Goal: Entertainment & Leisure: Consume media (video, audio)

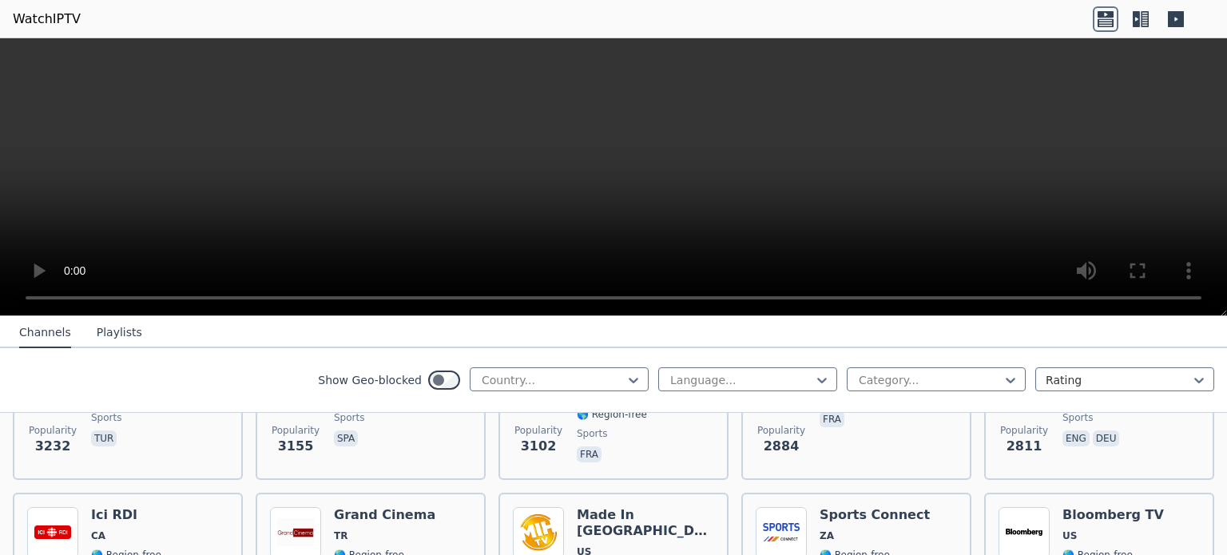
scroll to position [606, 0]
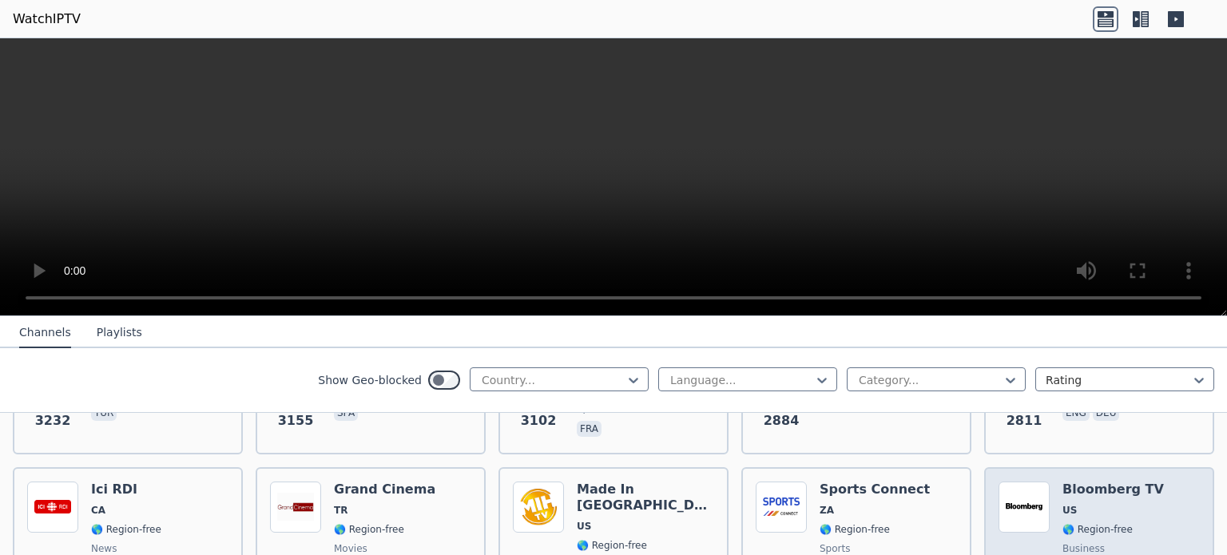
click at [1025, 482] on img at bounding box center [1023, 507] width 51 height 51
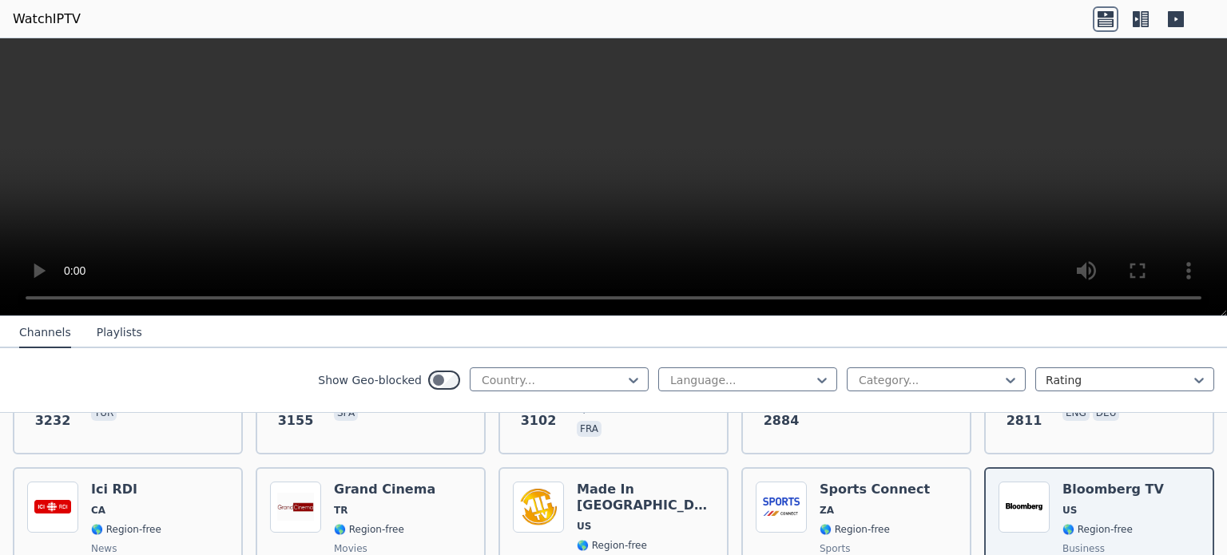
click at [727, 331] on nav "Channels Playlists" at bounding box center [613, 332] width 1227 height 32
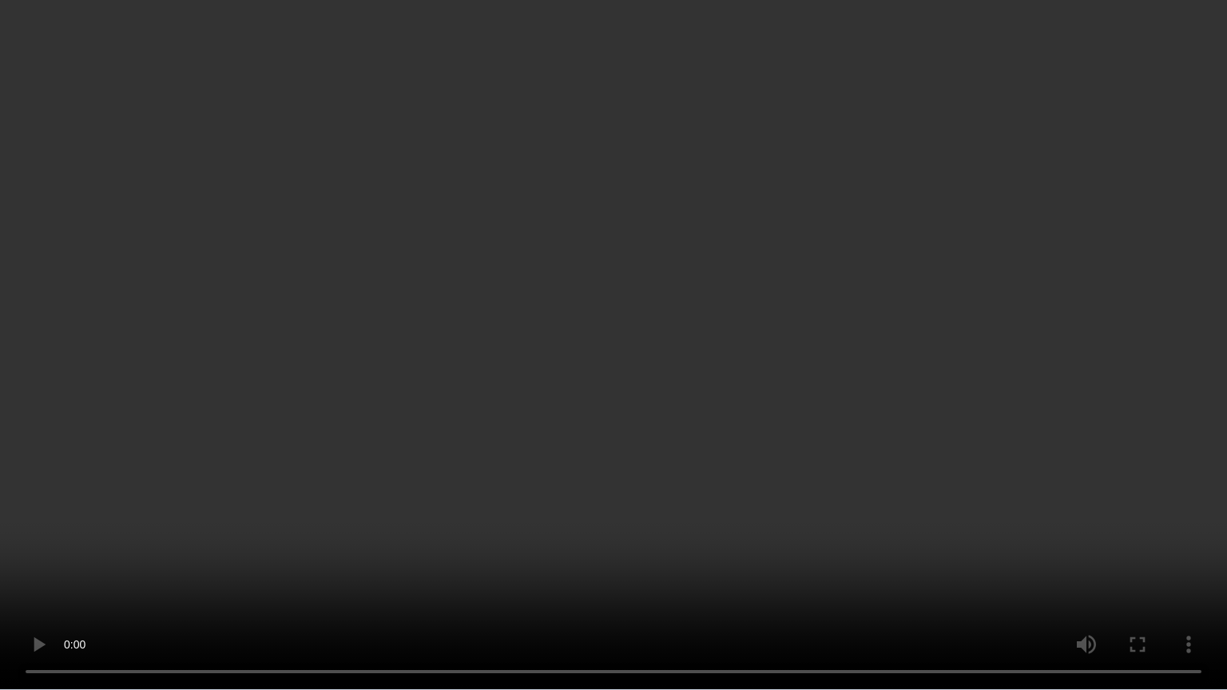
click at [1138, 370] on video at bounding box center [613, 345] width 1227 height 690
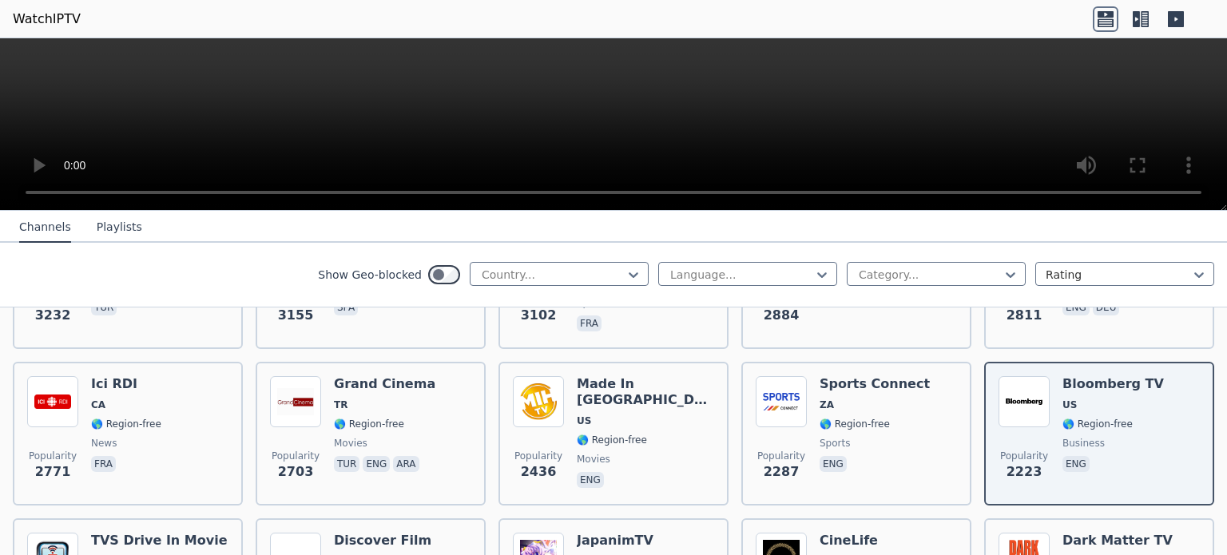
click at [121, 228] on button "Playlists" at bounding box center [120, 227] width 46 height 30
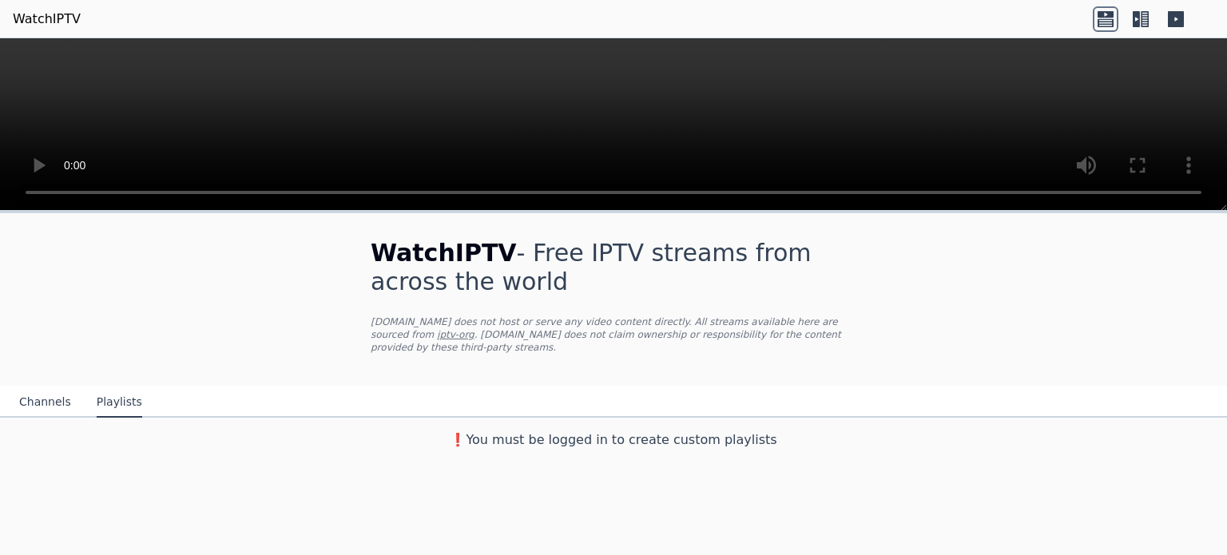
click at [35, 392] on button "Channels" at bounding box center [45, 402] width 52 height 30
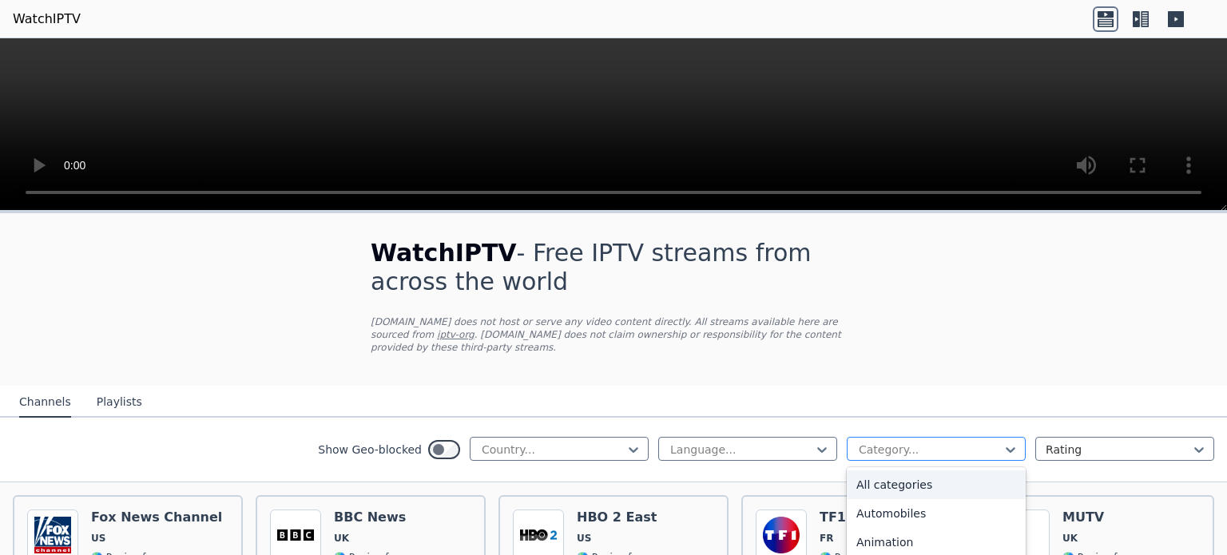
click at [886, 442] on div at bounding box center [929, 450] width 145 height 16
click at [628, 447] on icon at bounding box center [633, 450] width 10 height 6
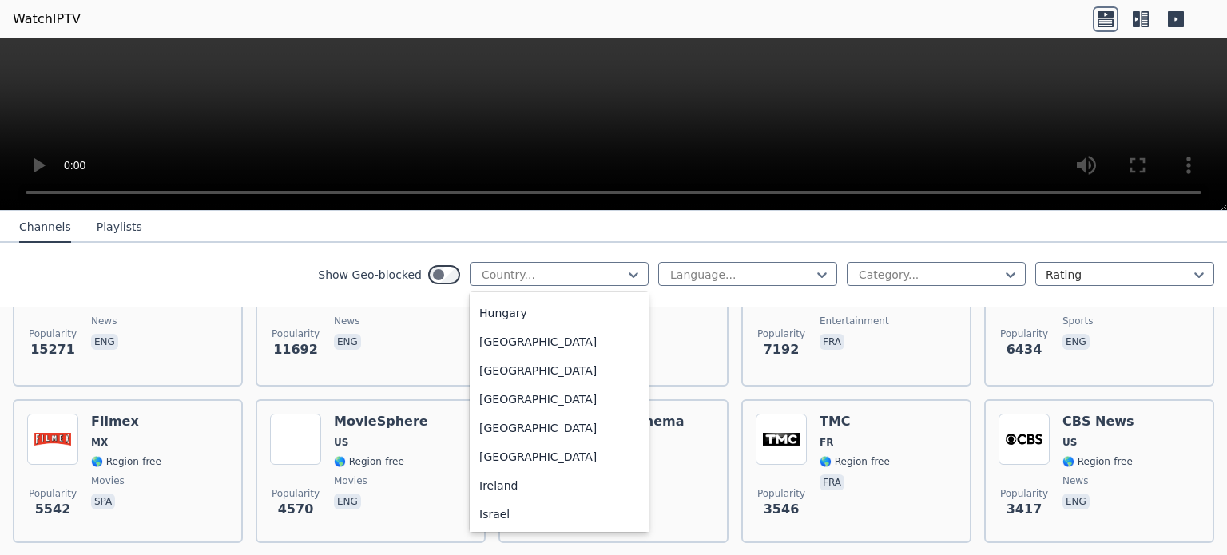
scroll to position [2449, 0]
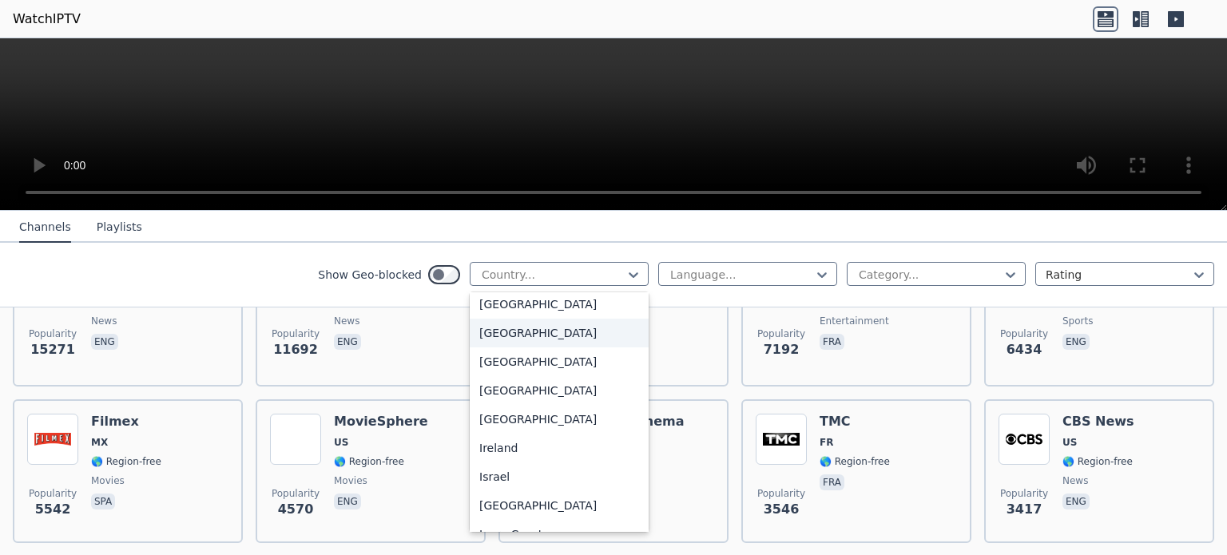
click at [563, 347] on div "[GEOGRAPHIC_DATA]" at bounding box center [559, 333] width 179 height 29
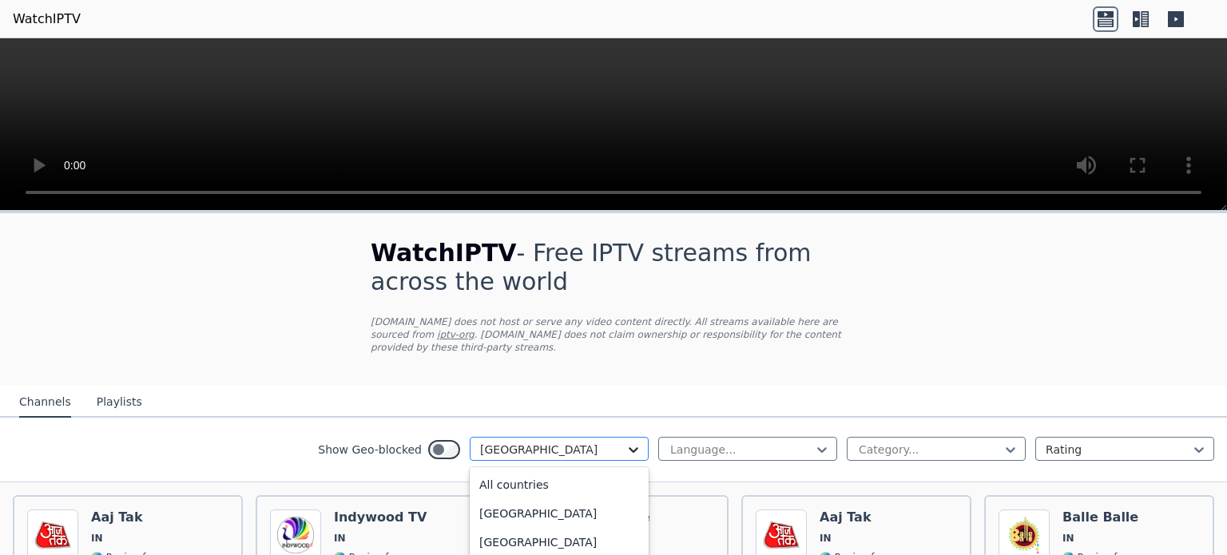
click at [628, 442] on icon at bounding box center [633, 450] width 16 height 16
click at [567, 472] on div "All countries" at bounding box center [559, 484] width 179 height 29
click at [870, 446] on div "Category..." at bounding box center [935, 449] width 179 height 24
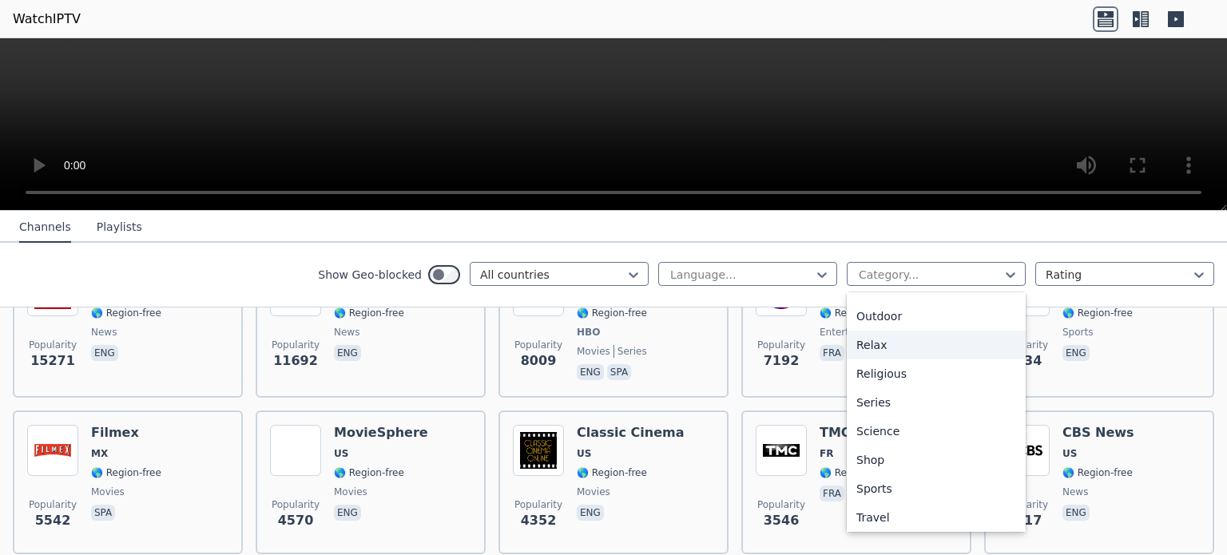
scroll to position [513, 0]
click at [895, 493] on div "Sports" at bounding box center [935, 487] width 179 height 29
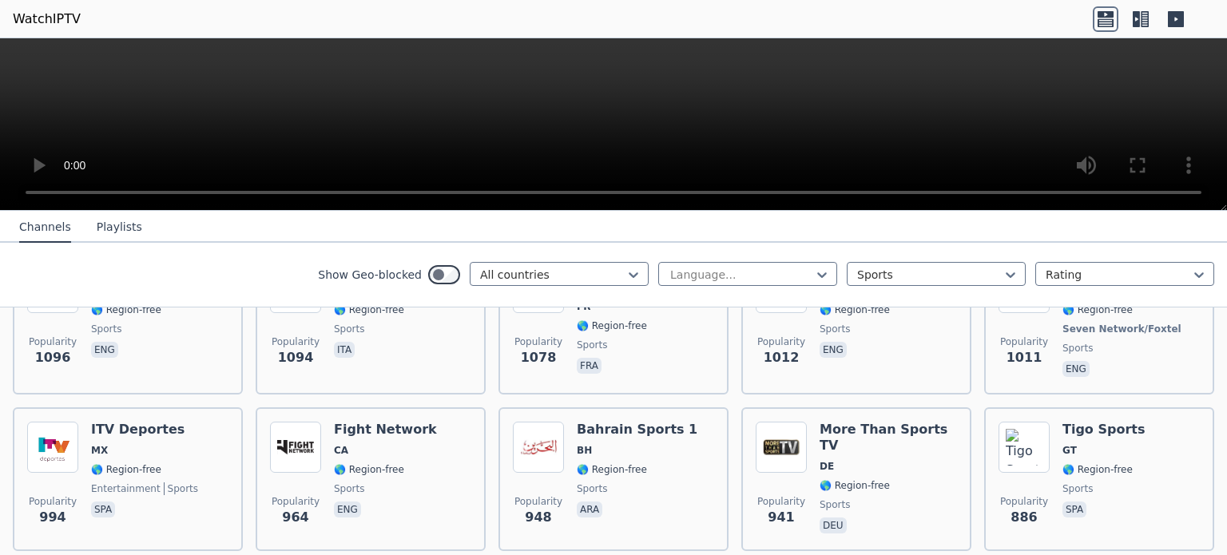
scroll to position [709, 0]
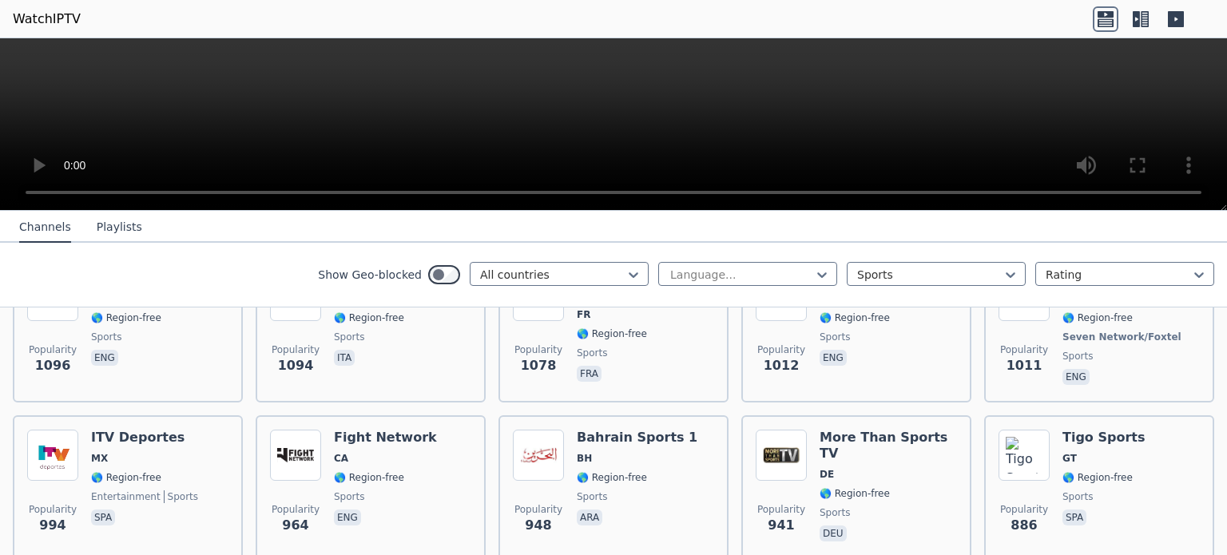
click at [1136, 22] on icon at bounding box center [1135, 19] width 7 height 16
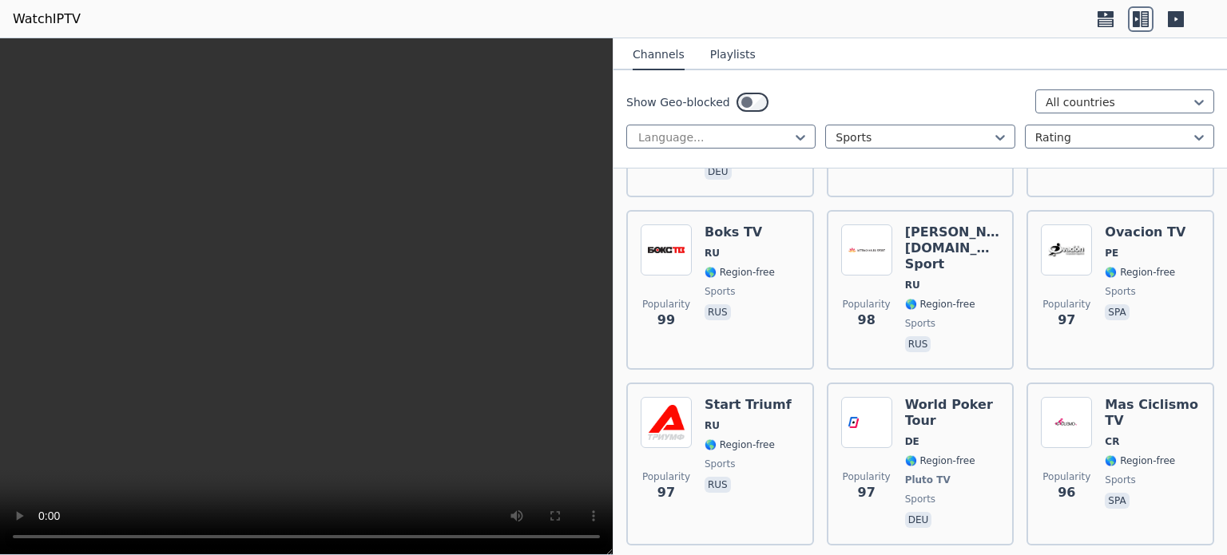
scroll to position [5857, 0]
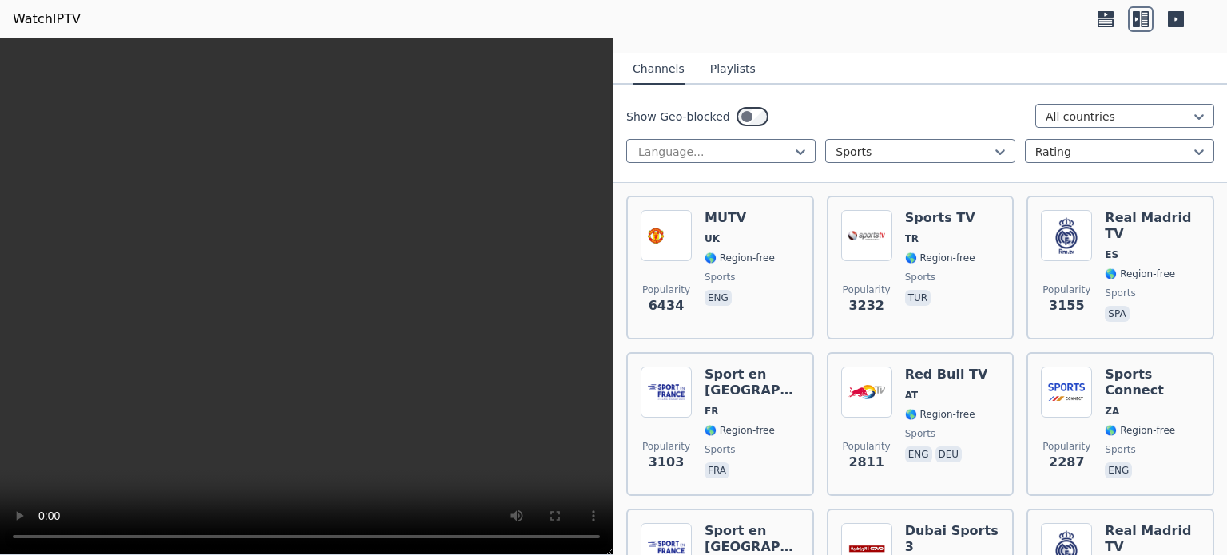
scroll to position [0, 0]
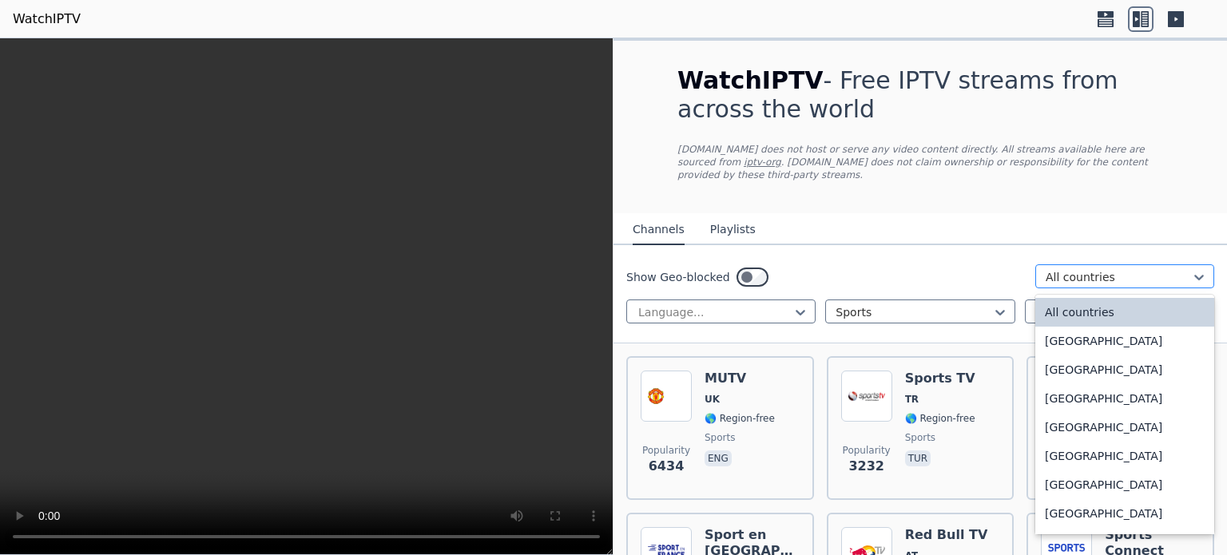
click at [1140, 269] on div at bounding box center [1117, 277] width 145 height 16
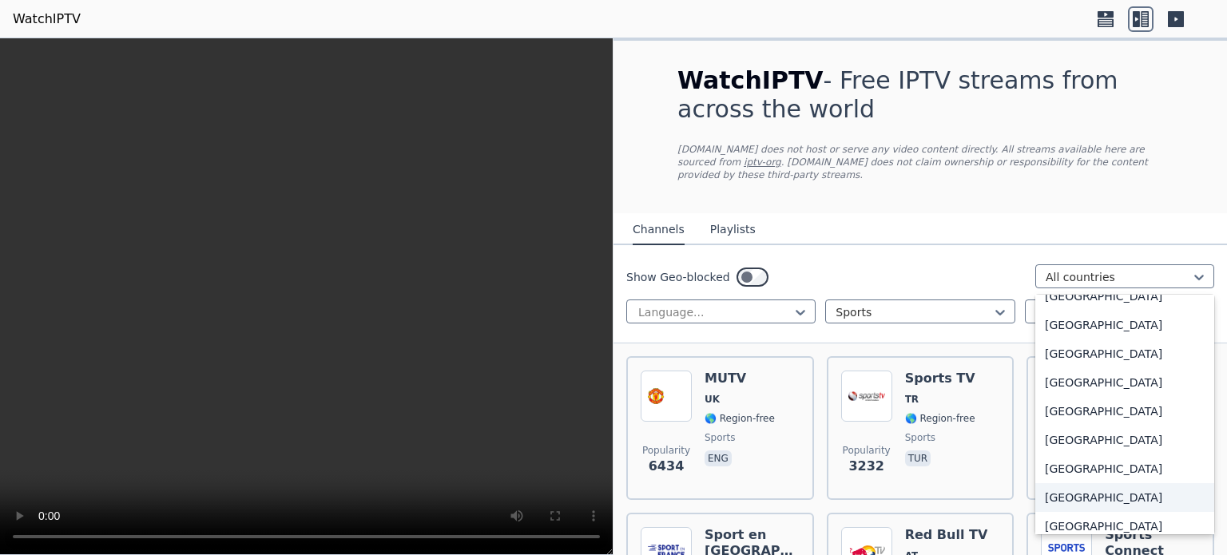
scroll to position [5577, 0]
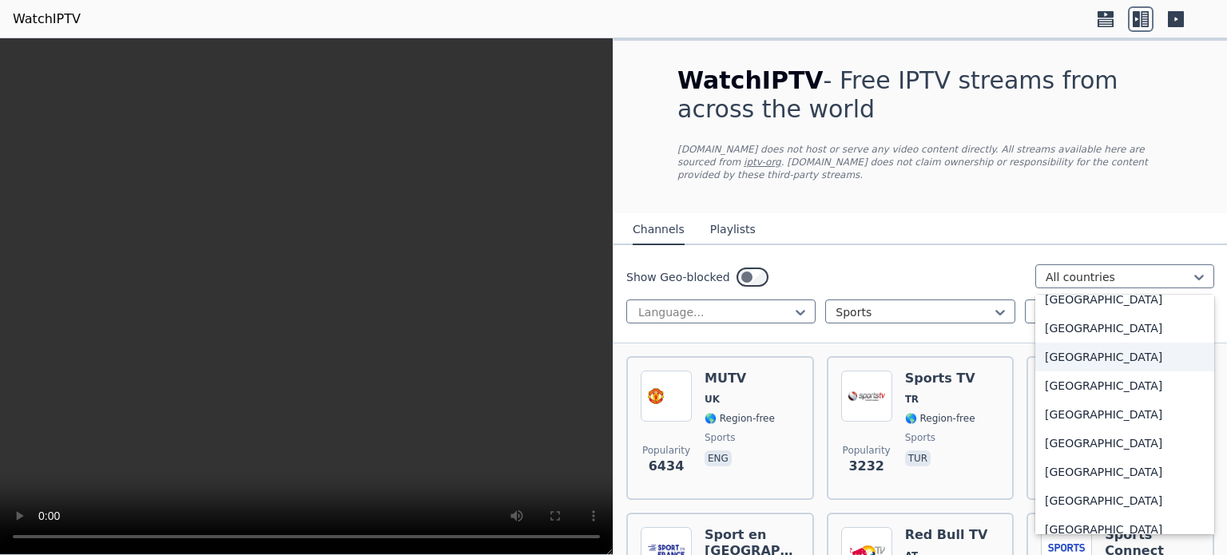
click at [1096, 343] on div "[GEOGRAPHIC_DATA]" at bounding box center [1124, 357] width 179 height 29
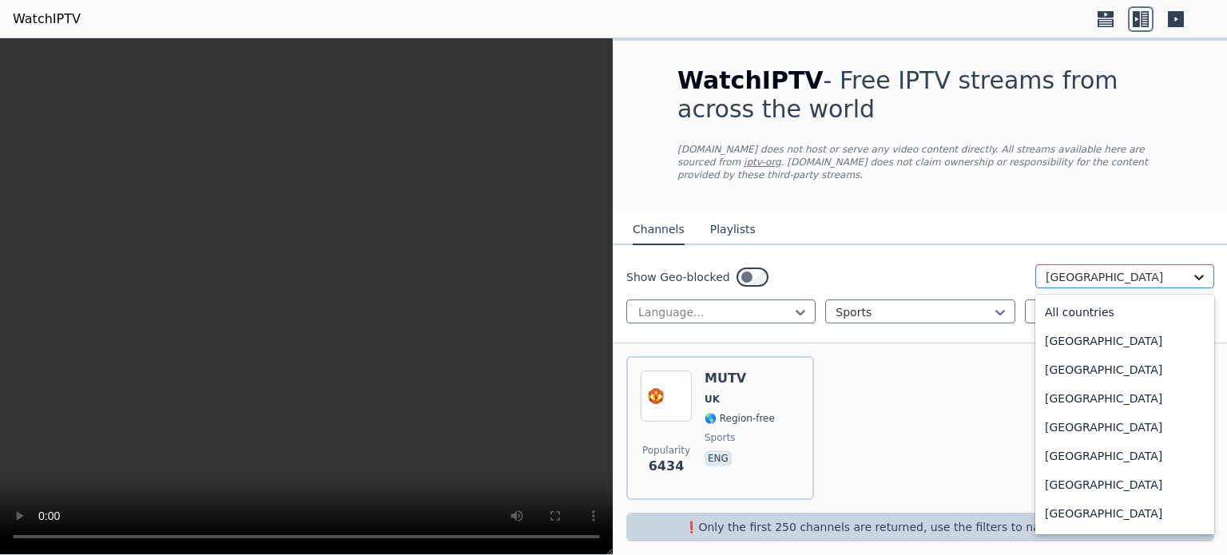
click at [1197, 269] on icon at bounding box center [1199, 277] width 16 height 16
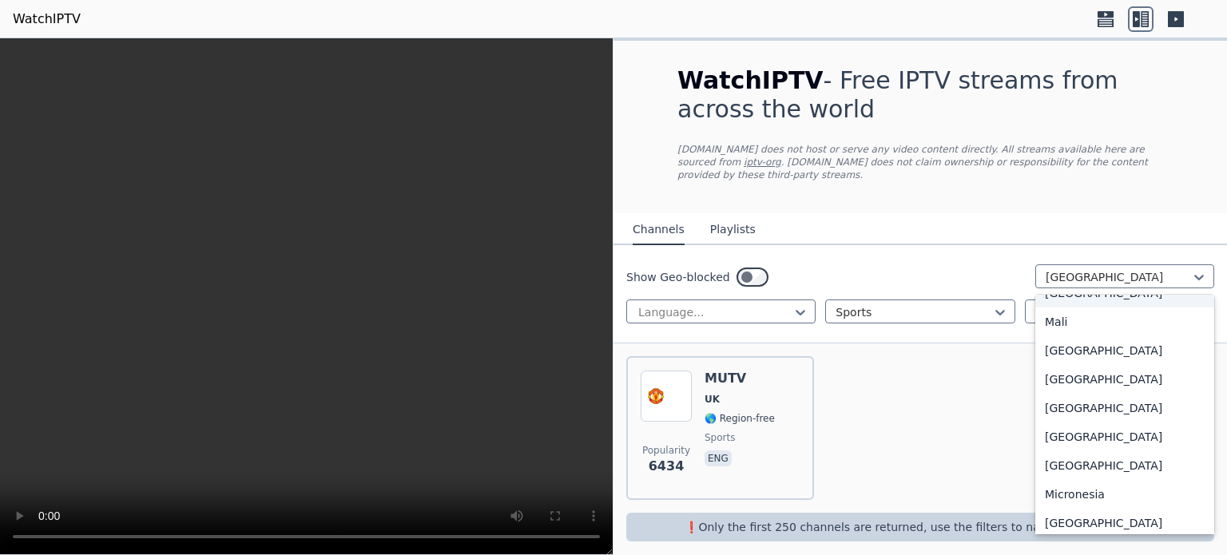
scroll to position [3293, 0]
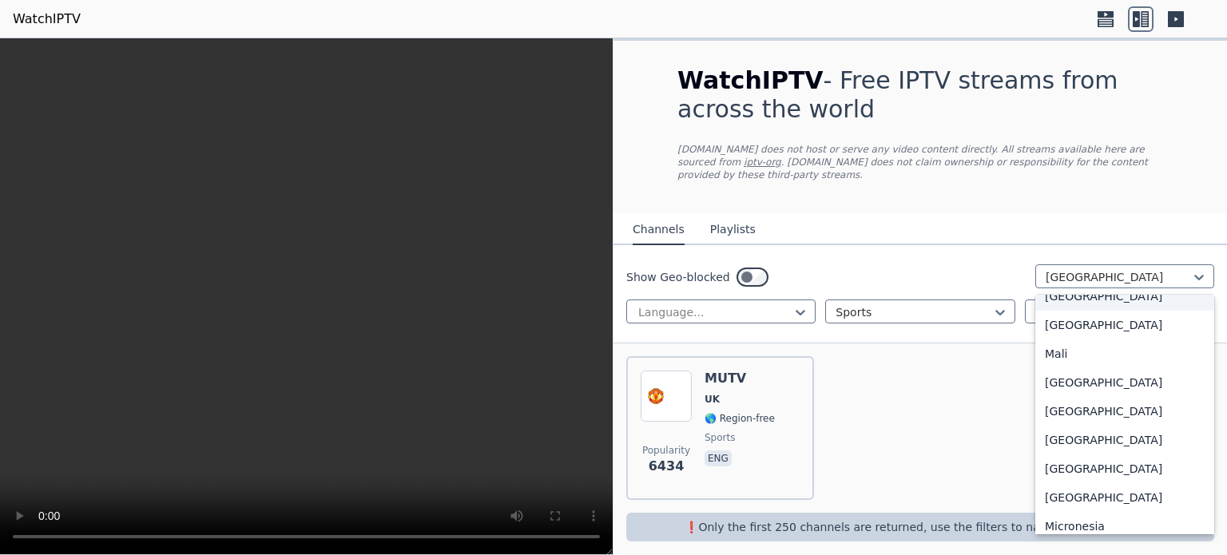
click at [1066, 296] on div "[GEOGRAPHIC_DATA]" at bounding box center [1124, 296] width 179 height 29
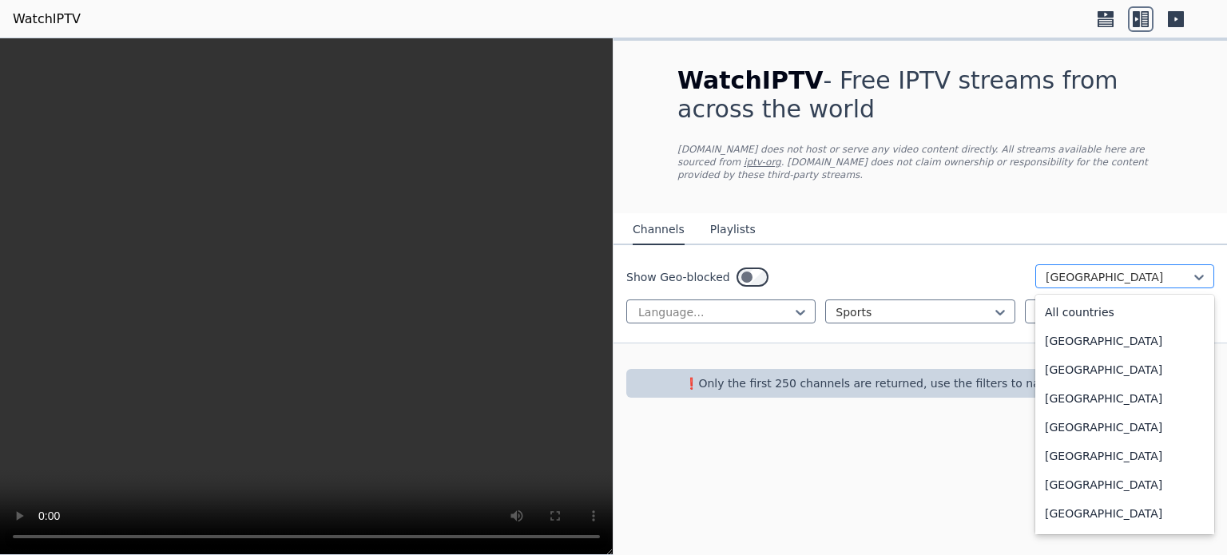
click at [1112, 269] on div at bounding box center [1117, 277] width 145 height 16
click at [1124, 298] on div "All countries" at bounding box center [1124, 312] width 179 height 29
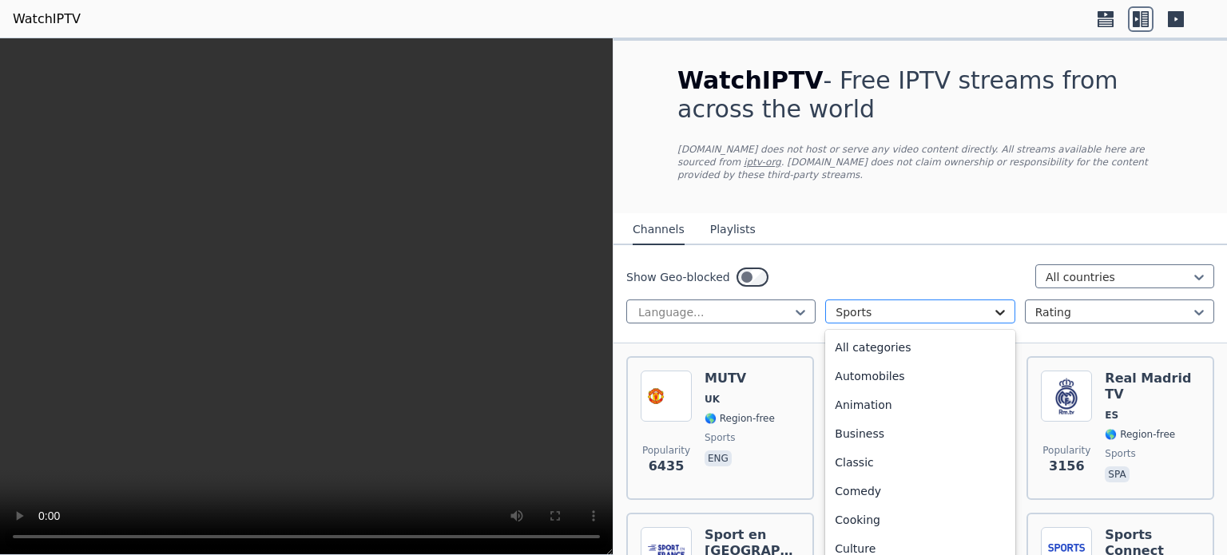
scroll to position [492, 0]
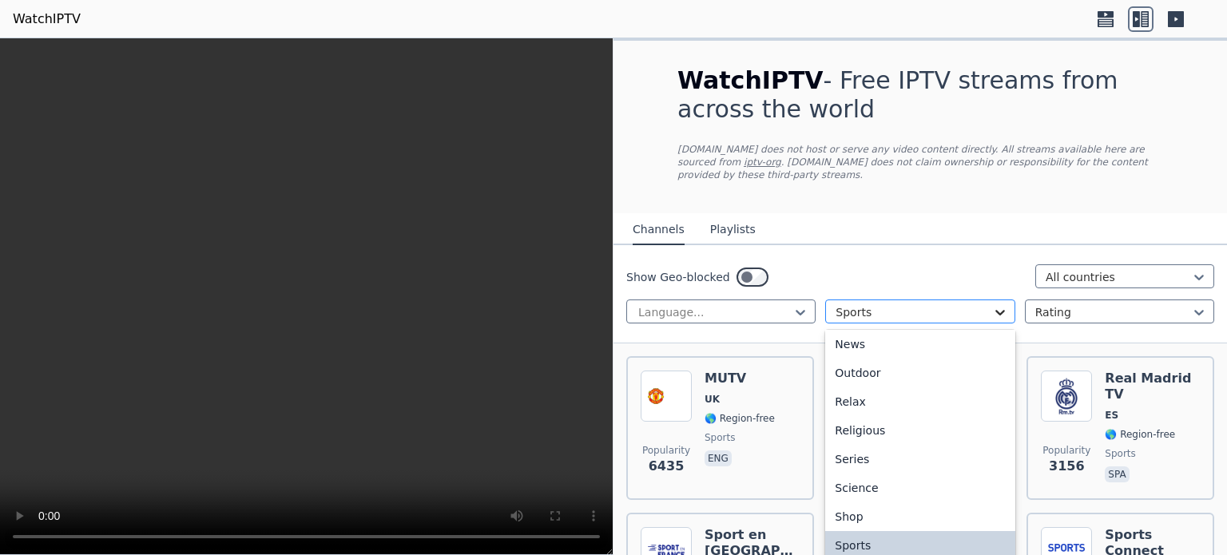
click at [997, 304] on icon at bounding box center [1000, 312] width 16 height 16
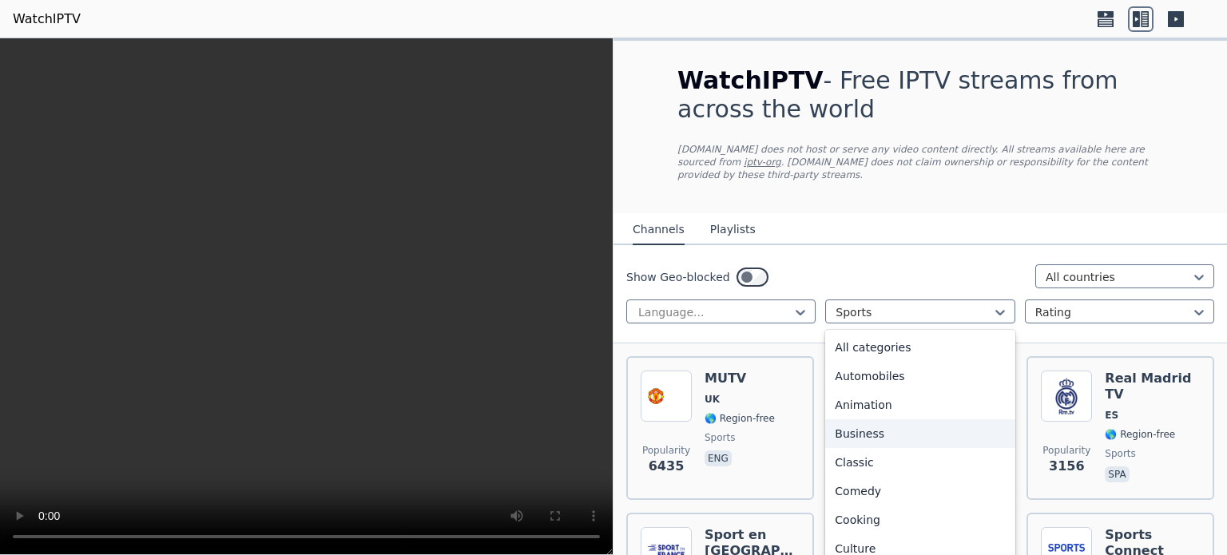
click at [878, 420] on div "Business" at bounding box center [919, 433] width 189 height 29
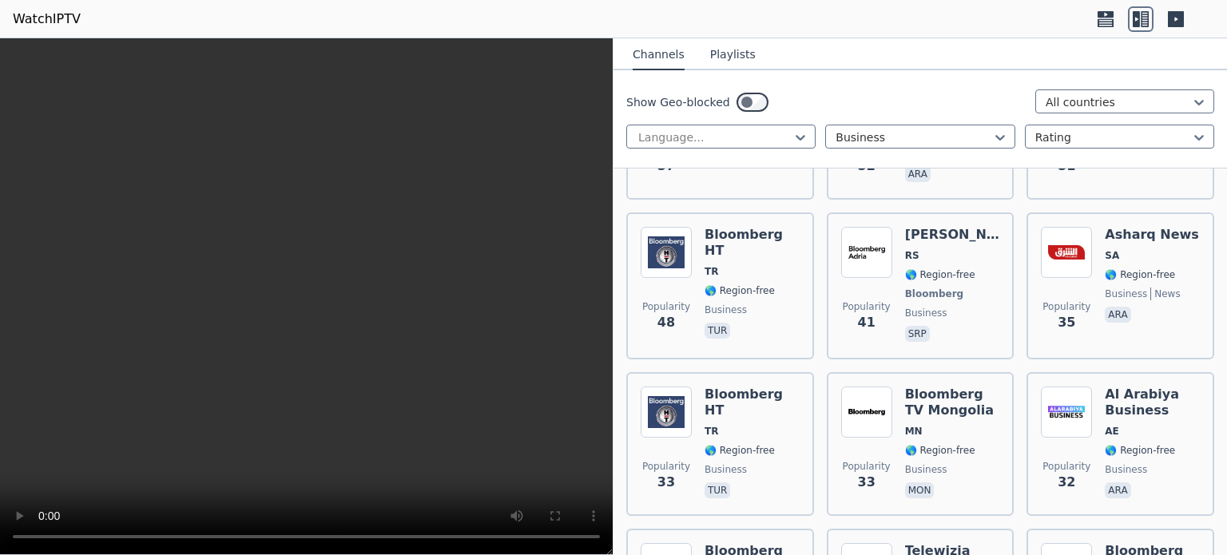
scroll to position [1453, 0]
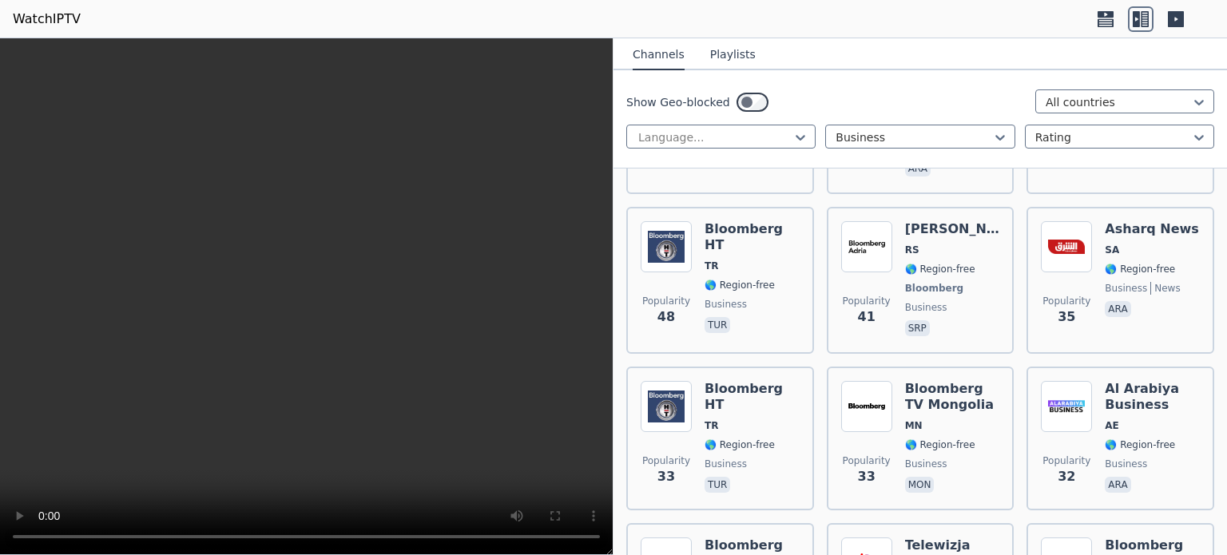
drag, startPoint x: 1078, startPoint y: 1, endPoint x: 554, endPoint y: 71, distance: 528.5
click at [554, 71] on video at bounding box center [306, 296] width 612 height 517
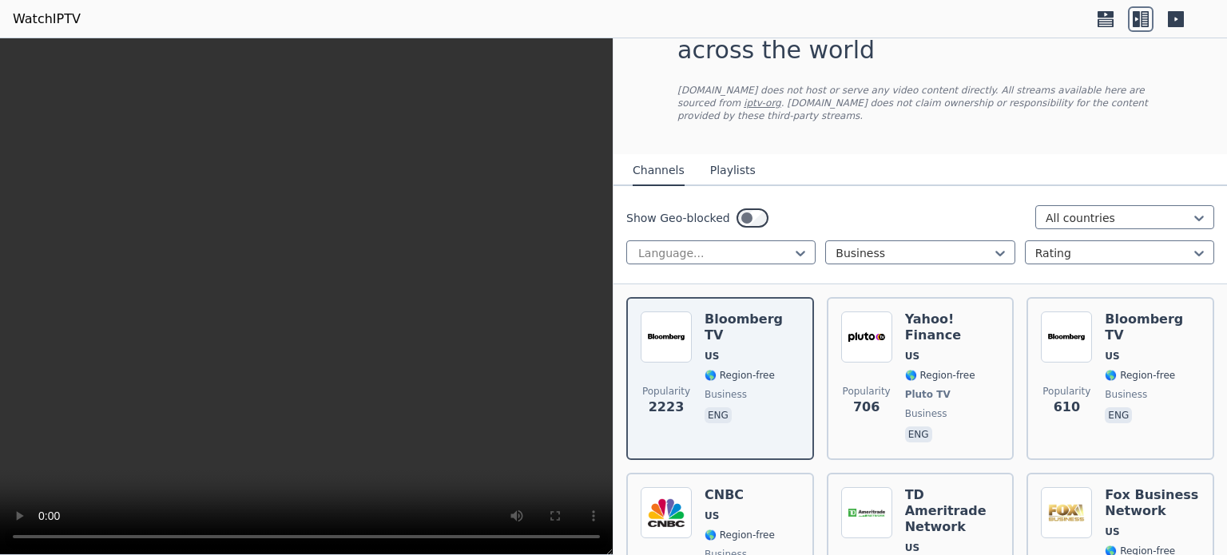
scroll to position [65, 0]
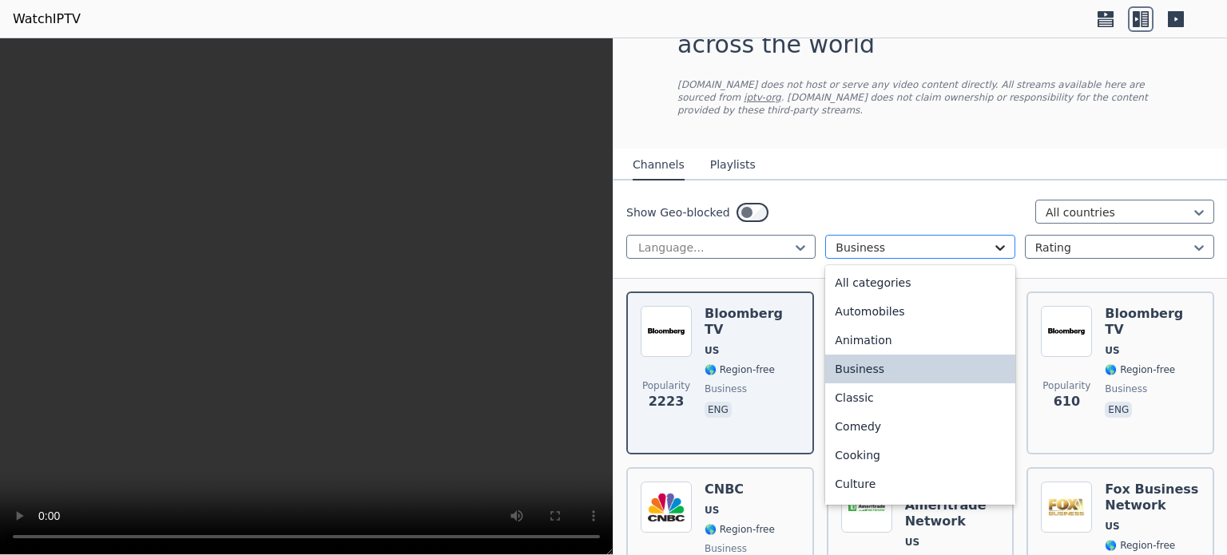
click at [995, 245] on icon at bounding box center [1000, 248] width 10 height 6
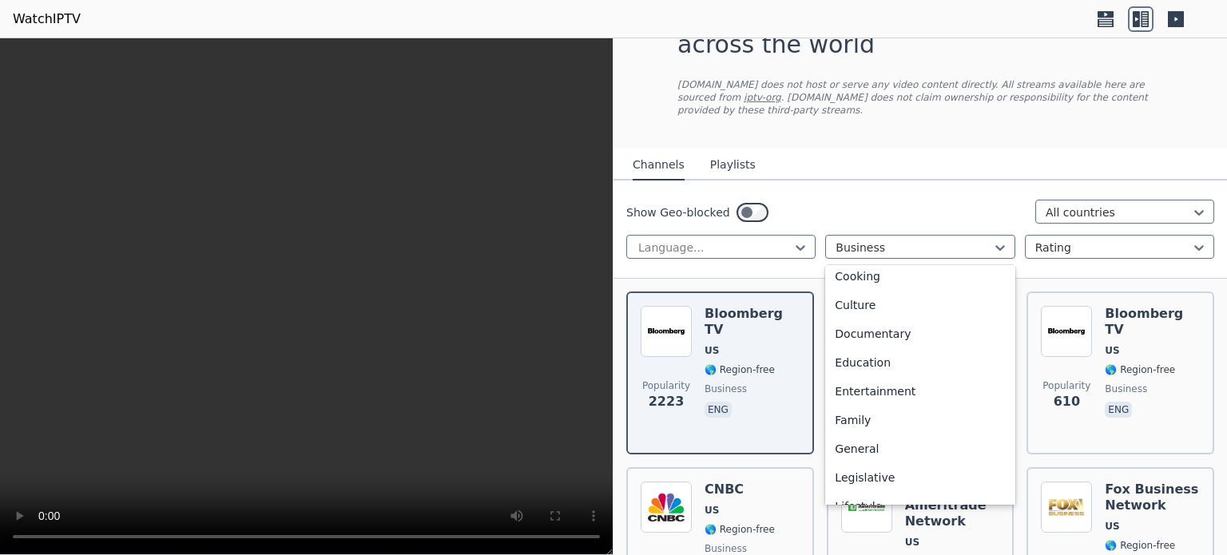
scroll to position [181, 0]
click at [929, 375] on div "Entertainment" at bounding box center [919, 389] width 189 height 29
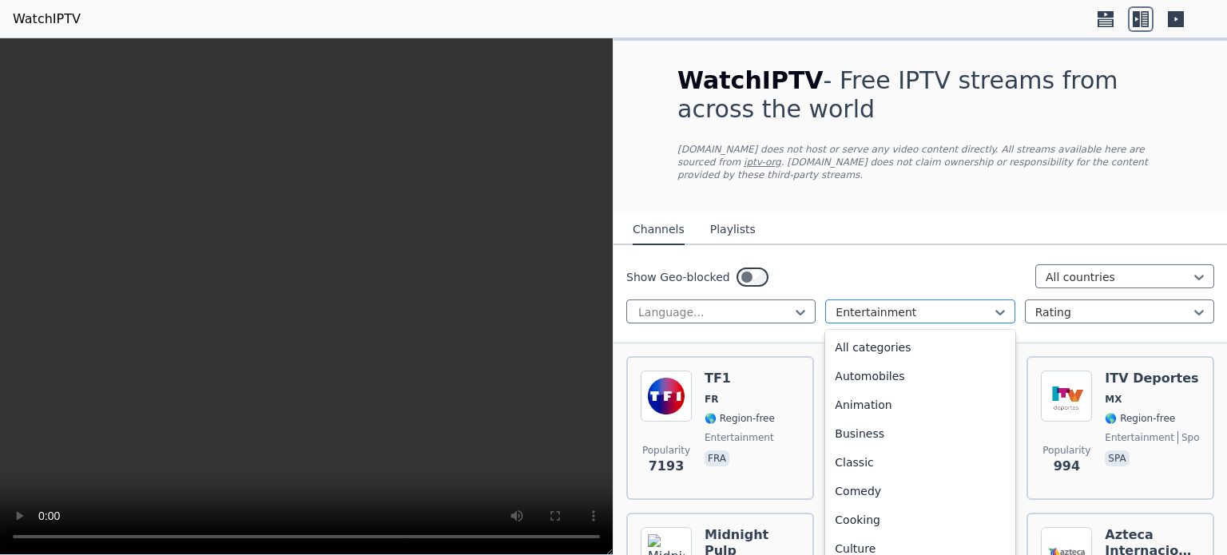
click at [920, 304] on div at bounding box center [913, 312] width 156 height 16
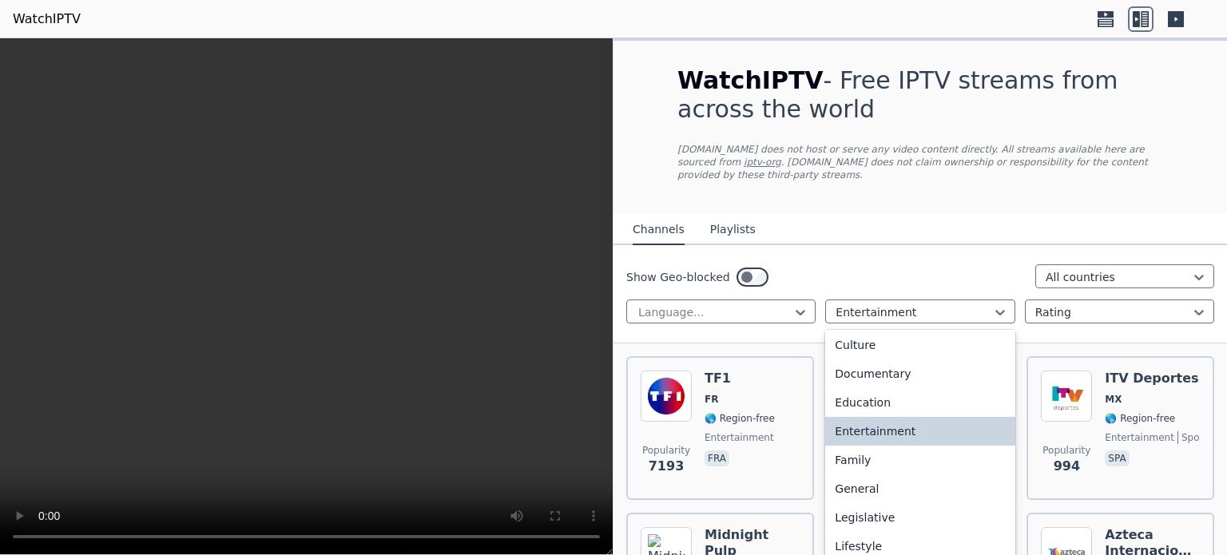
scroll to position [196, 0]
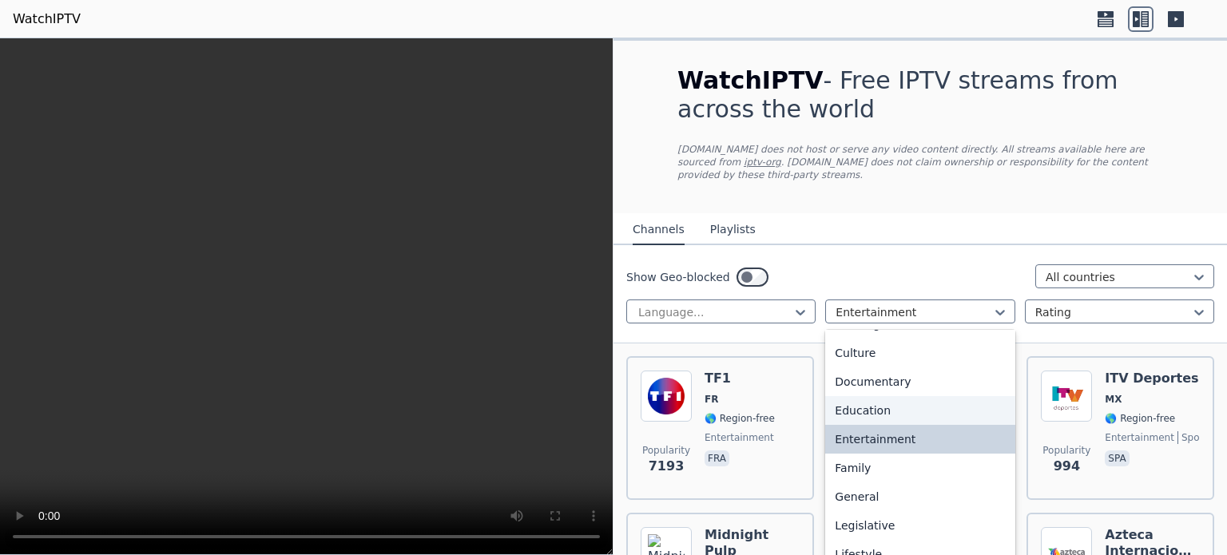
click at [940, 402] on div "Education" at bounding box center [919, 410] width 189 height 29
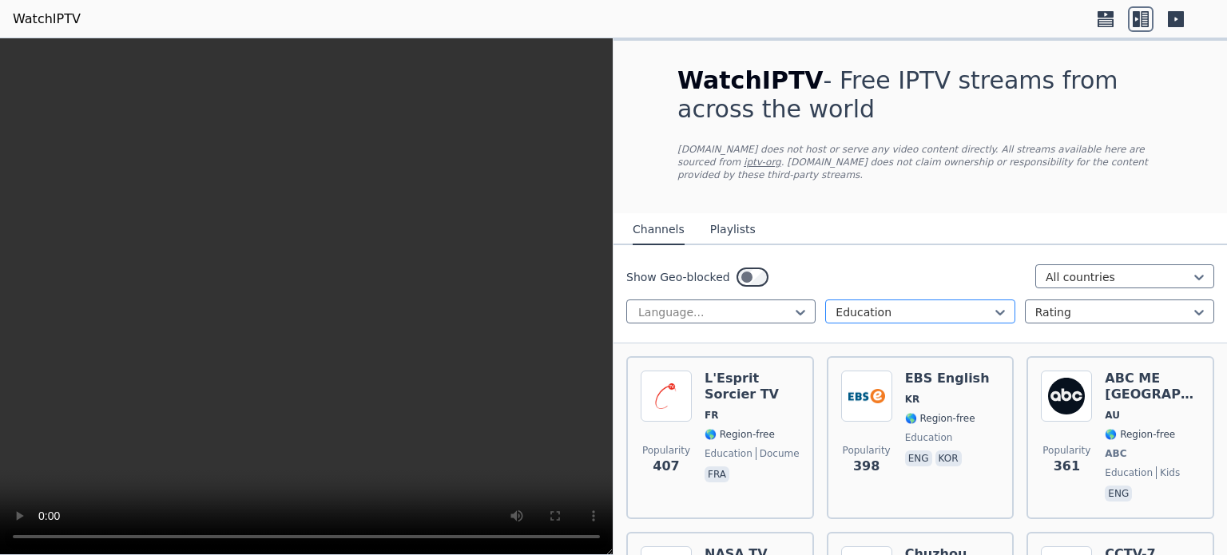
click at [910, 304] on div at bounding box center [913, 312] width 156 height 16
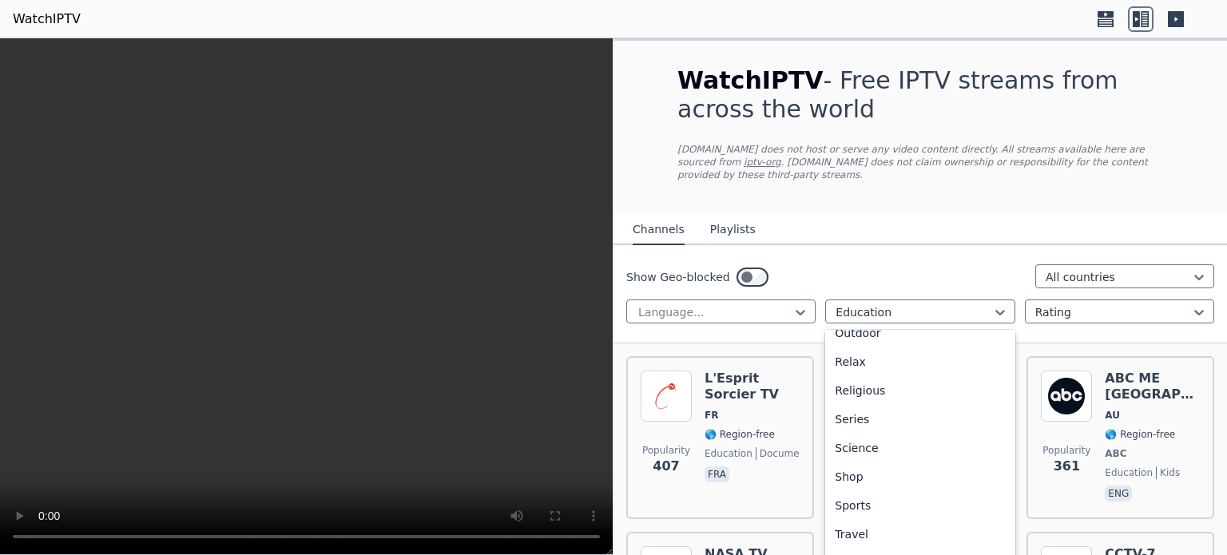
scroll to position [549, 0]
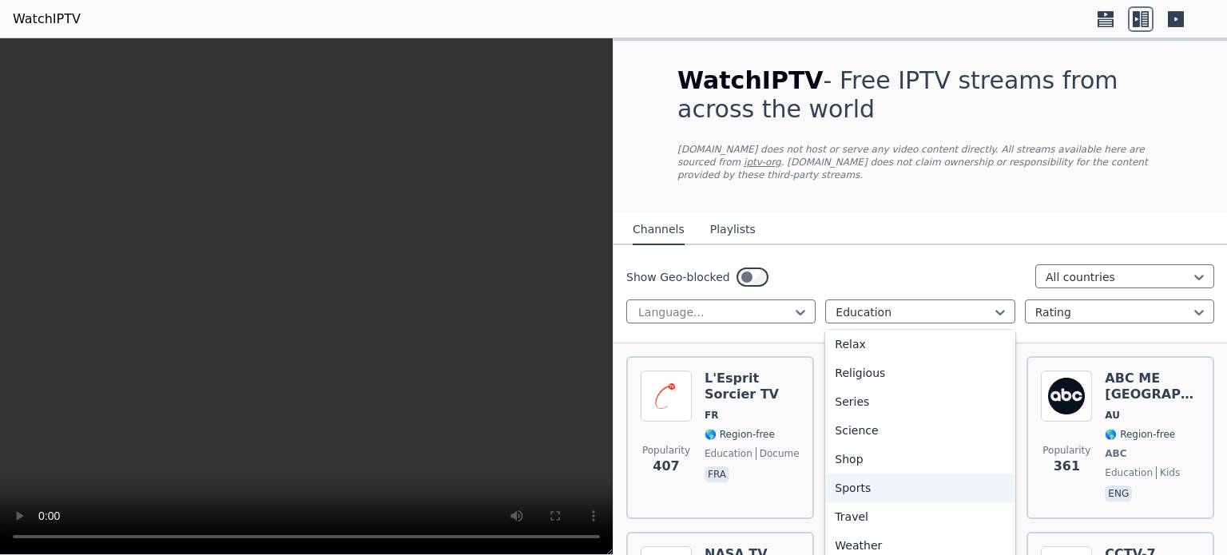
click at [920, 475] on div "Sports" at bounding box center [919, 488] width 189 height 29
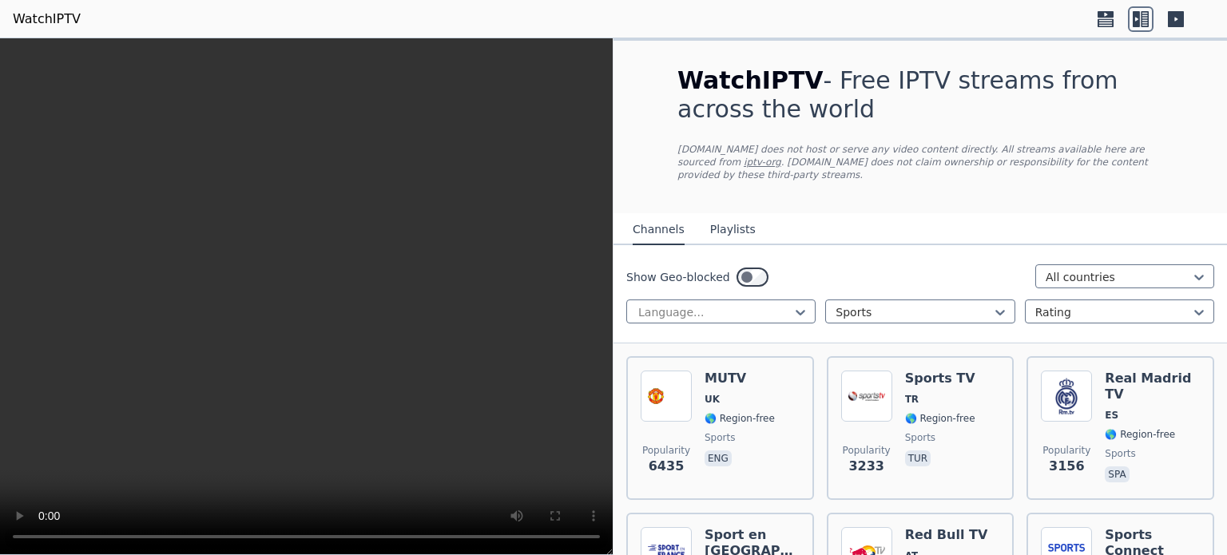
click at [941, 267] on div "Show Geo-blocked All countries" at bounding box center [920, 277] width 588 height 26
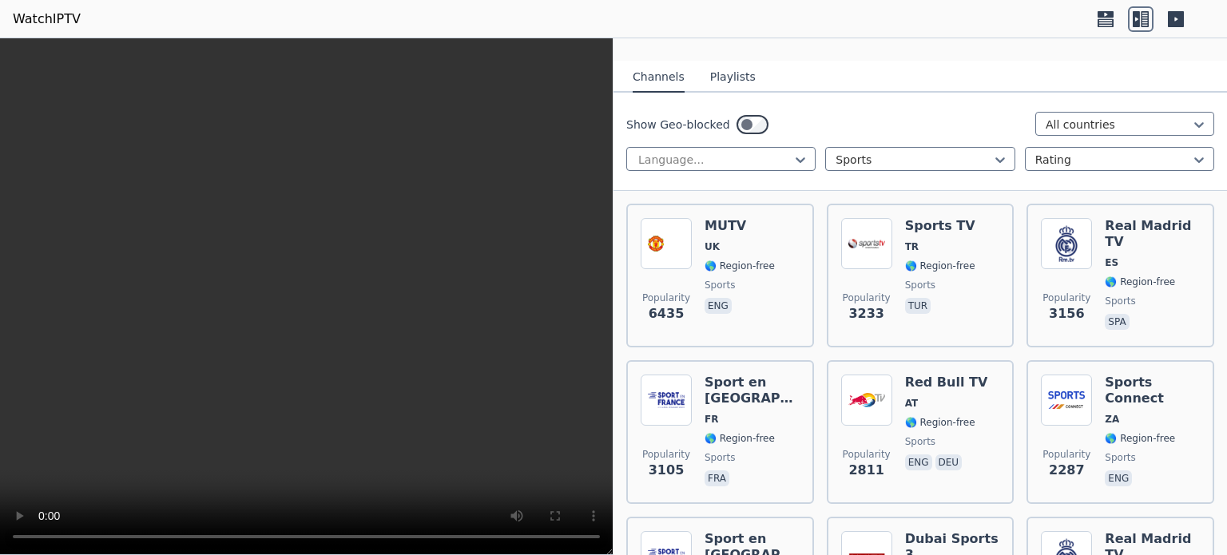
scroll to position [161, 0]
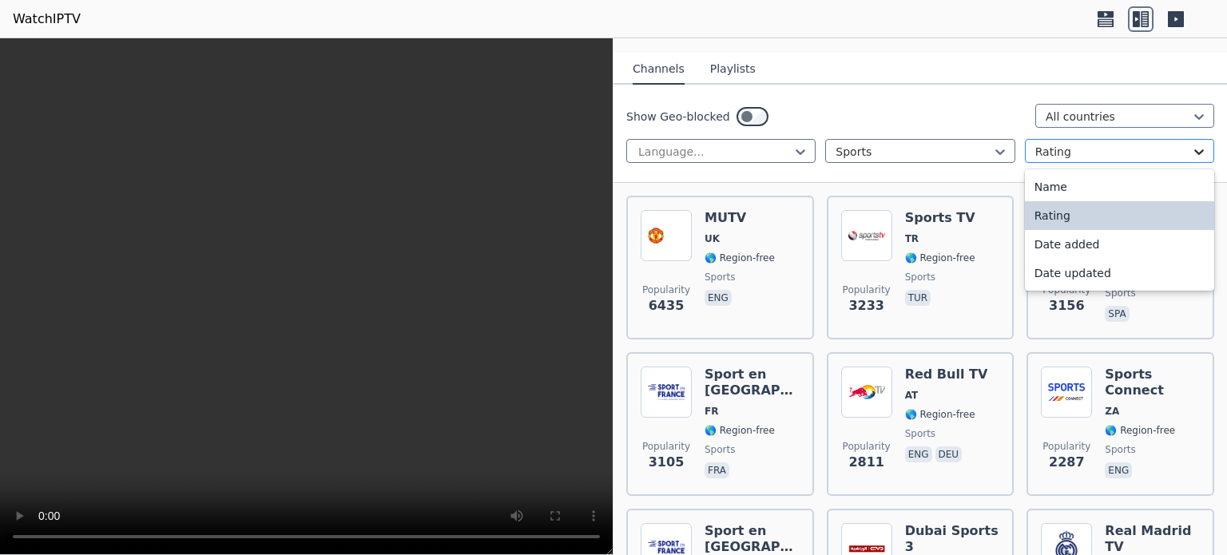
click at [1191, 144] on icon at bounding box center [1199, 152] width 16 height 16
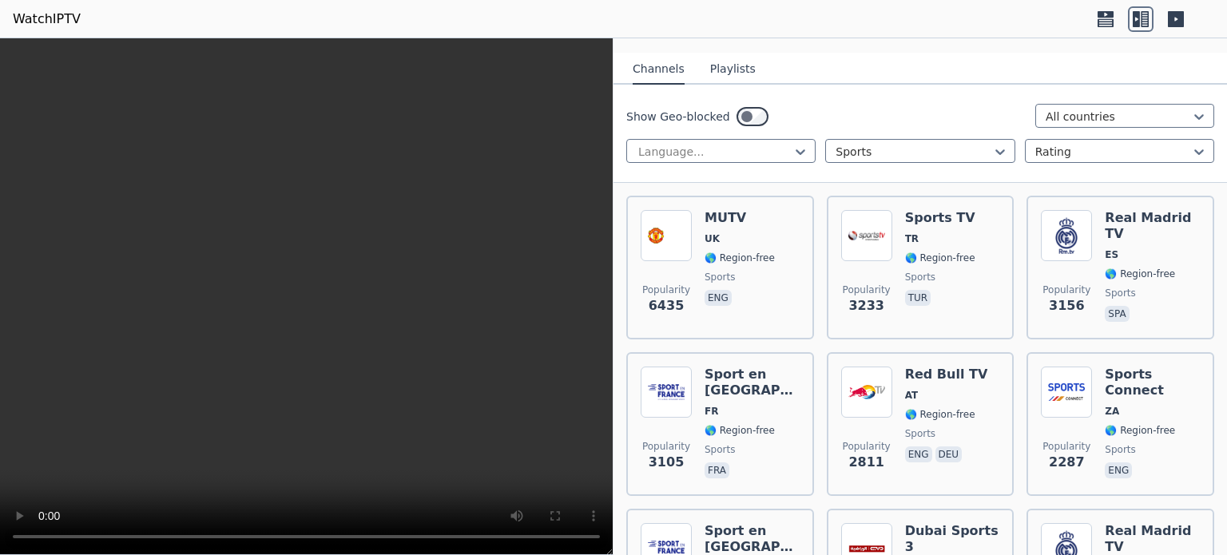
click at [955, 162] on div "Show Geo-blocked All countries Language... Sports Rating" at bounding box center [919, 134] width 613 height 98
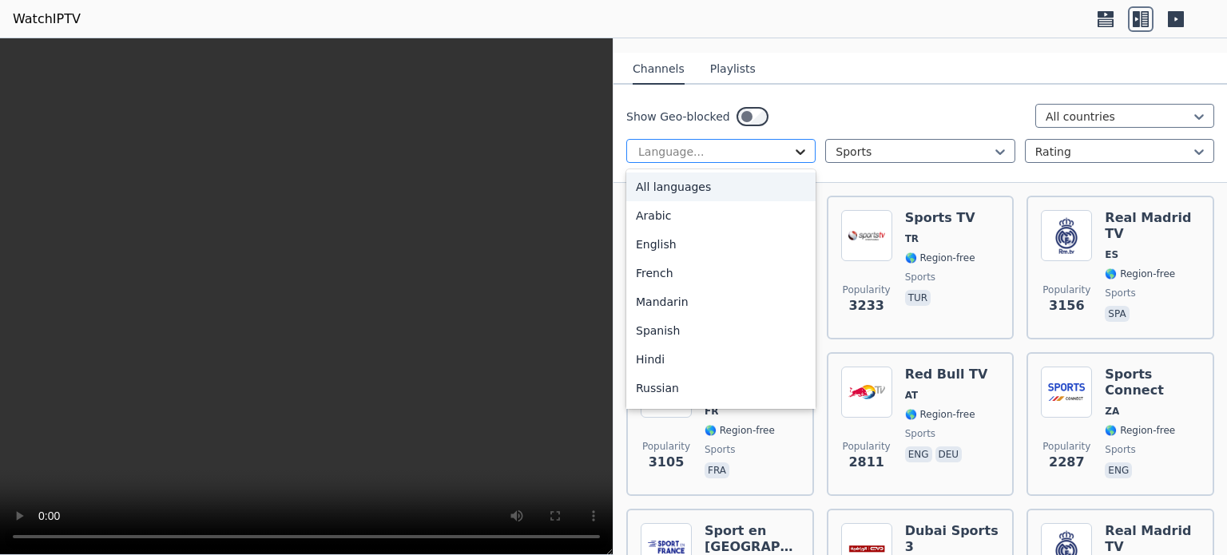
click at [796, 149] on icon at bounding box center [801, 152] width 10 height 6
click at [711, 235] on div "English" at bounding box center [720, 244] width 189 height 29
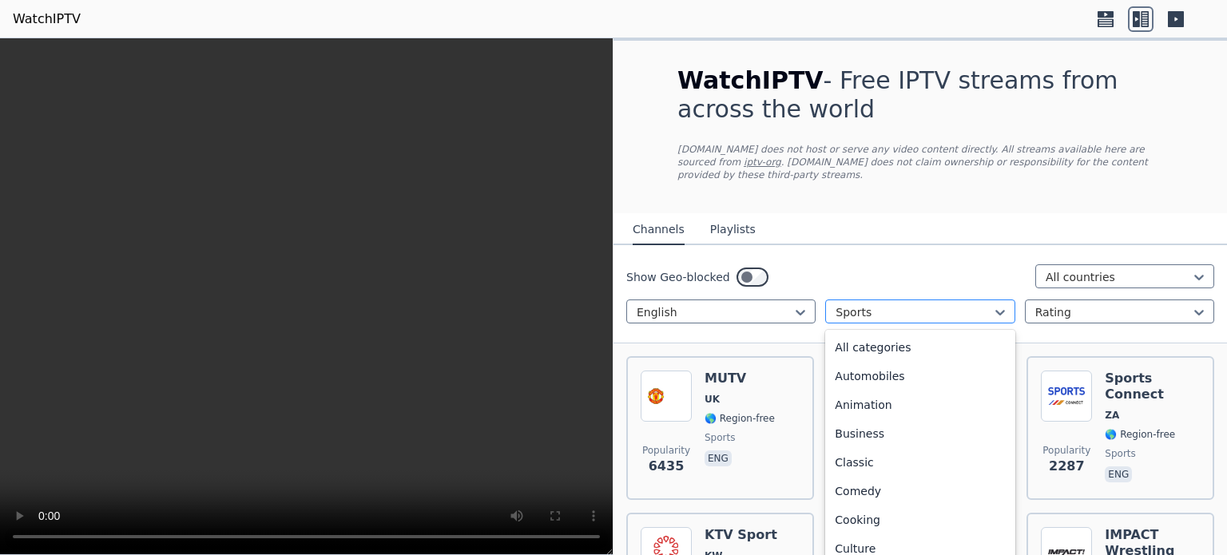
scroll to position [492, 0]
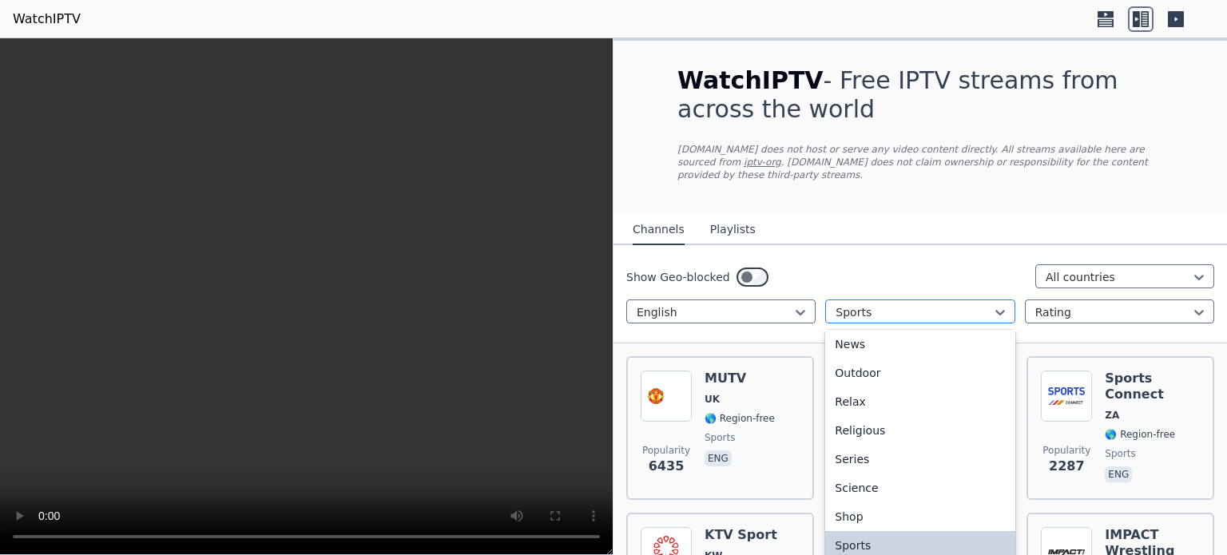
click at [909, 304] on div at bounding box center [913, 312] width 156 height 16
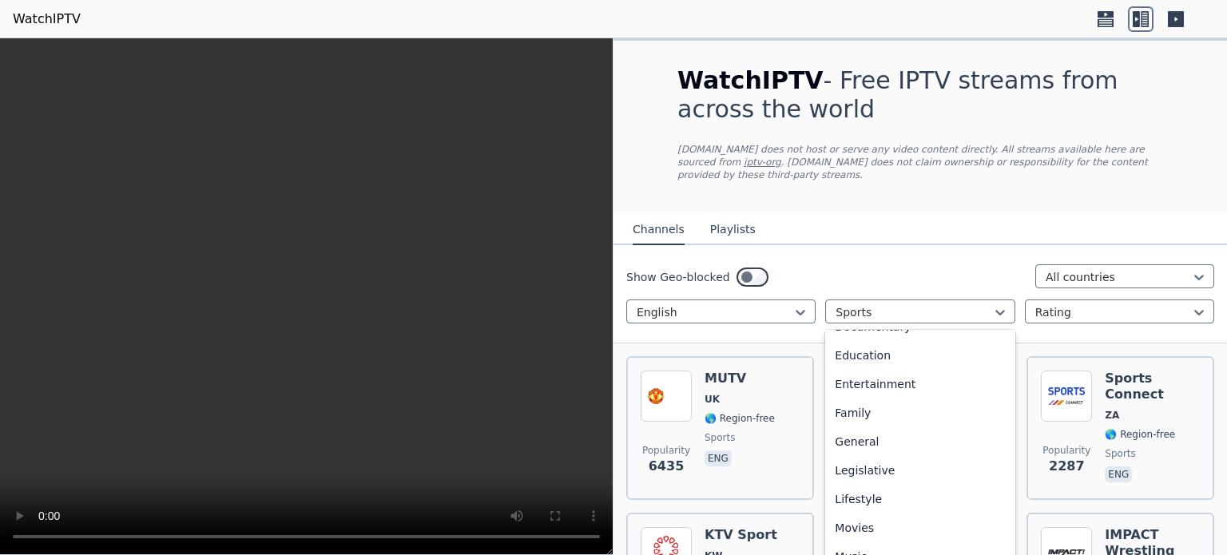
scroll to position [248, 0]
click at [908, 372] on div "Entertainment" at bounding box center [919, 386] width 189 height 29
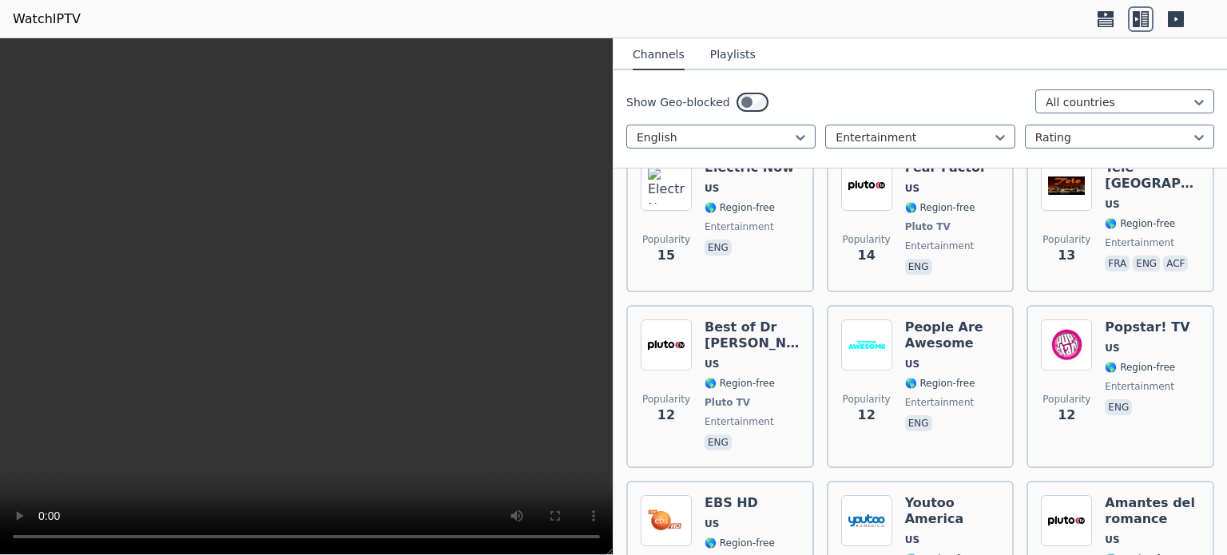
scroll to position [4966, 0]
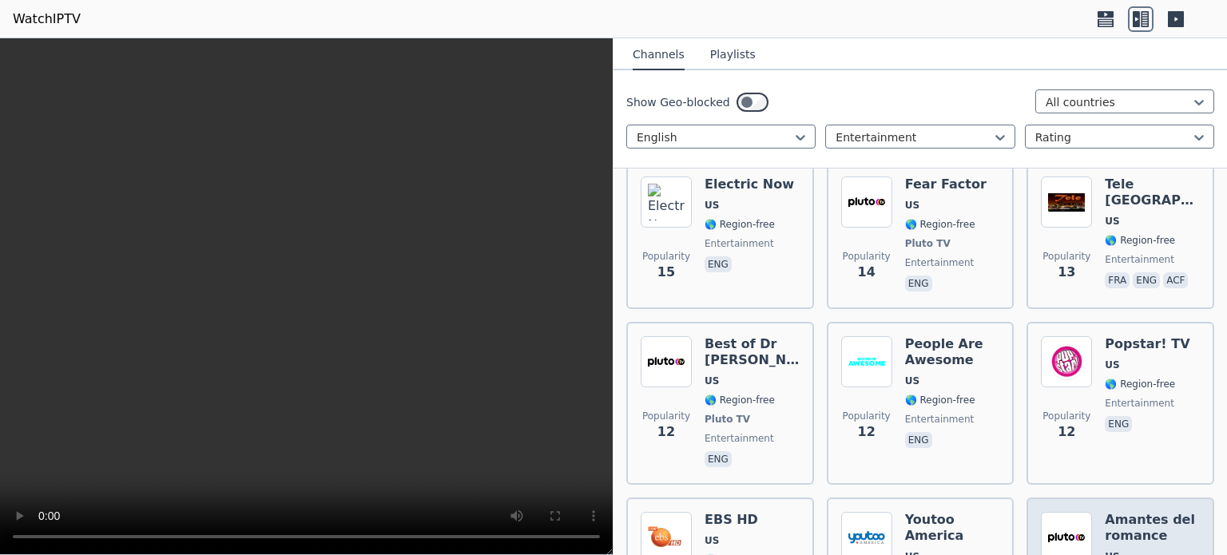
click at [1140, 512] on h6 "Amantes del romance" at bounding box center [1151, 528] width 95 height 32
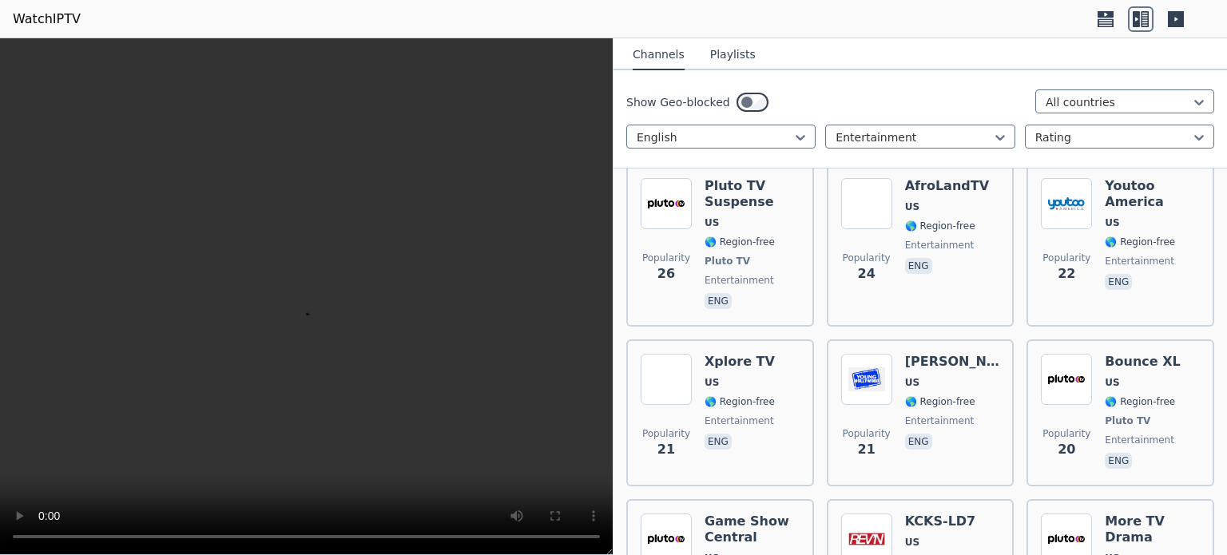
scroll to position [4061, 0]
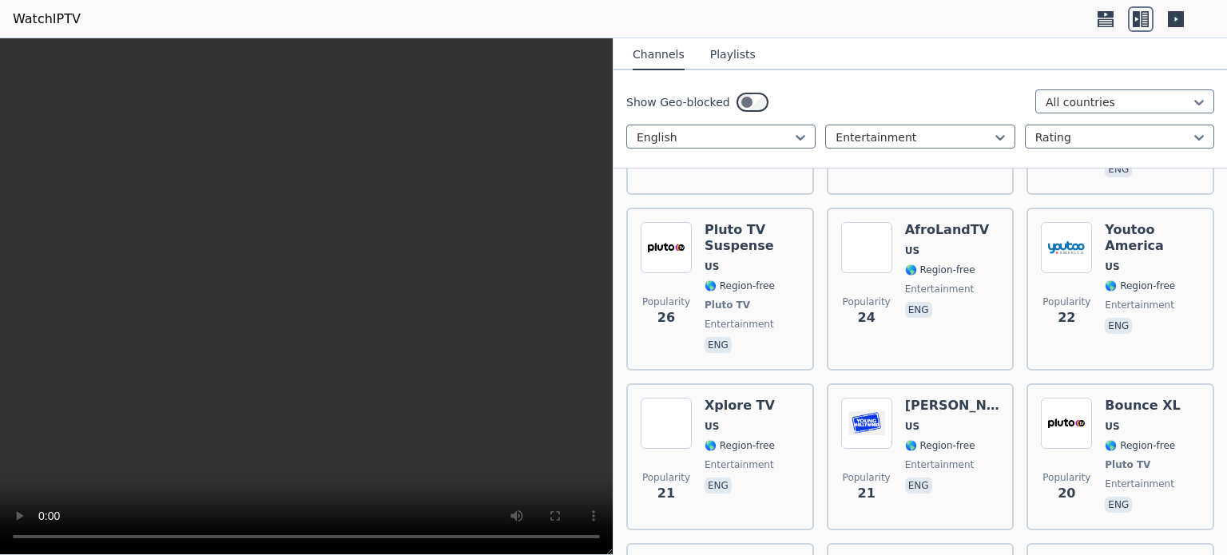
click at [1041, 39] on nav "Channels Playlists" at bounding box center [919, 54] width 613 height 32
click at [477, 16] on header "WatchIPTV" at bounding box center [613, 19] width 1227 height 38
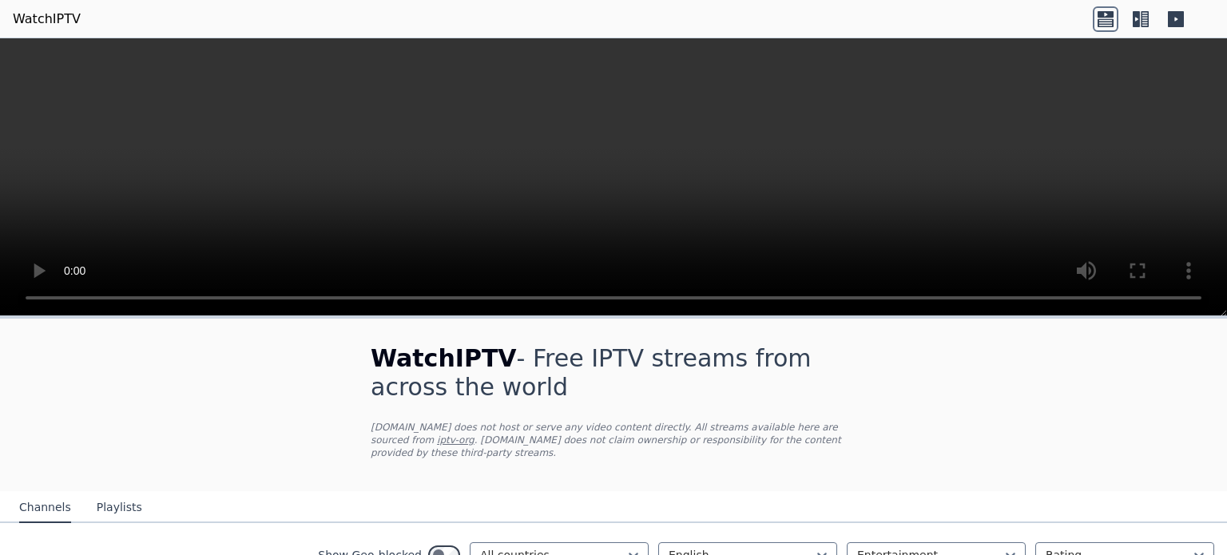
click at [1137, 18] on icon at bounding box center [1135, 19] width 7 height 16
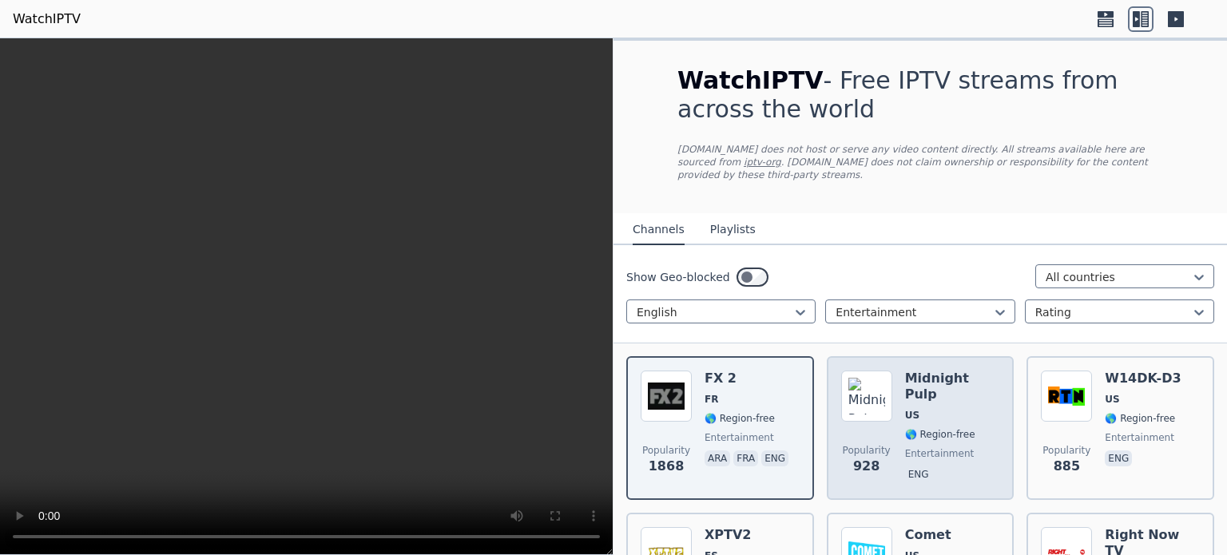
click at [921, 428] on span "🌎 Region-free" at bounding box center [940, 434] width 70 height 13
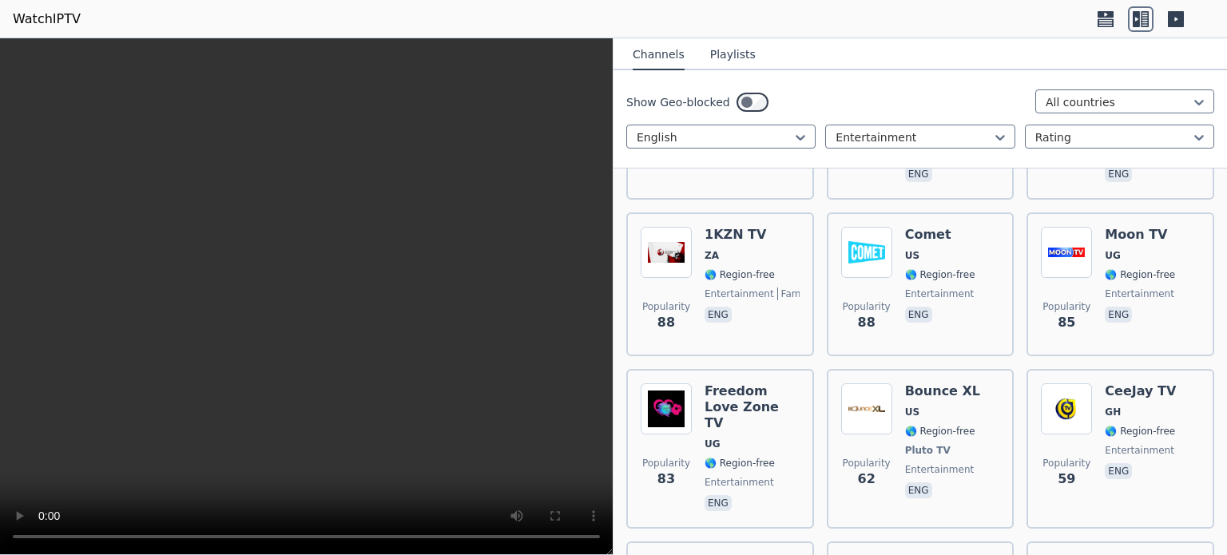
scroll to position [1727, 0]
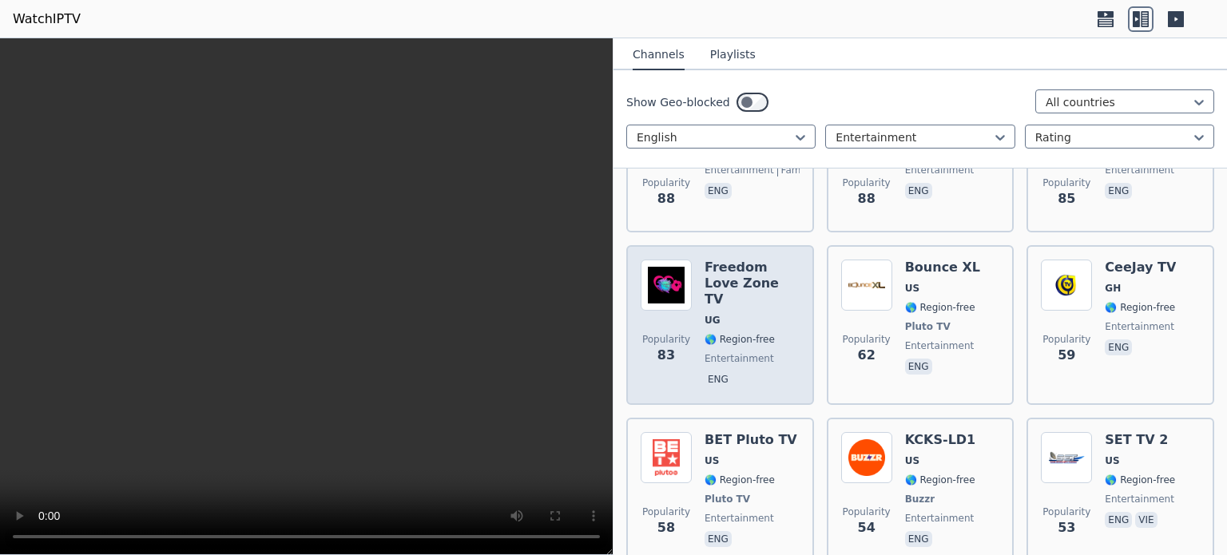
click at [716, 314] on span "UG" at bounding box center [712, 320] width 16 height 13
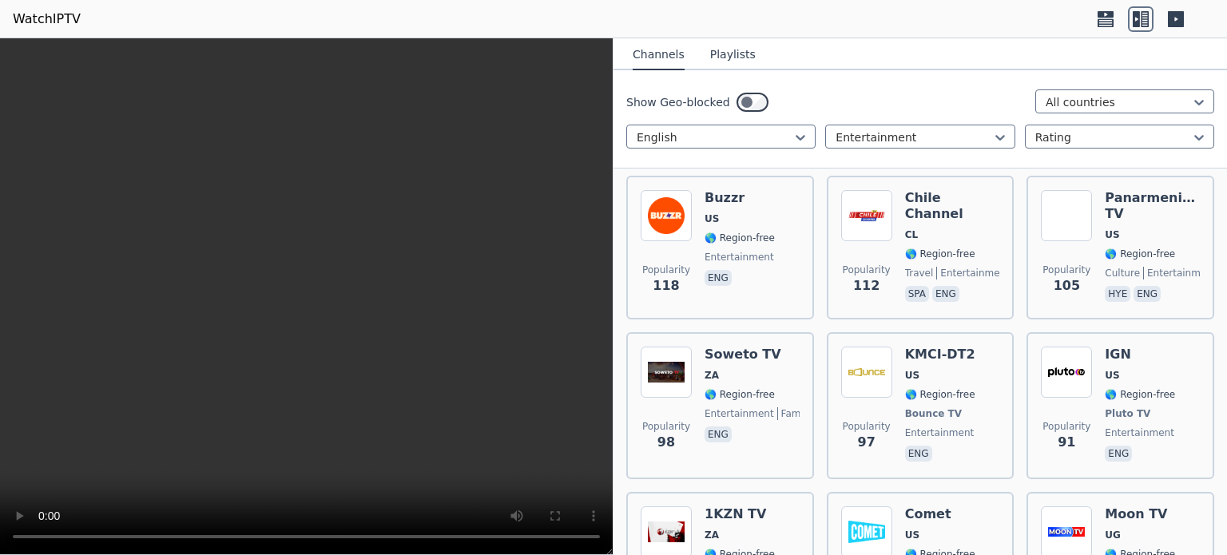
scroll to position [0, 0]
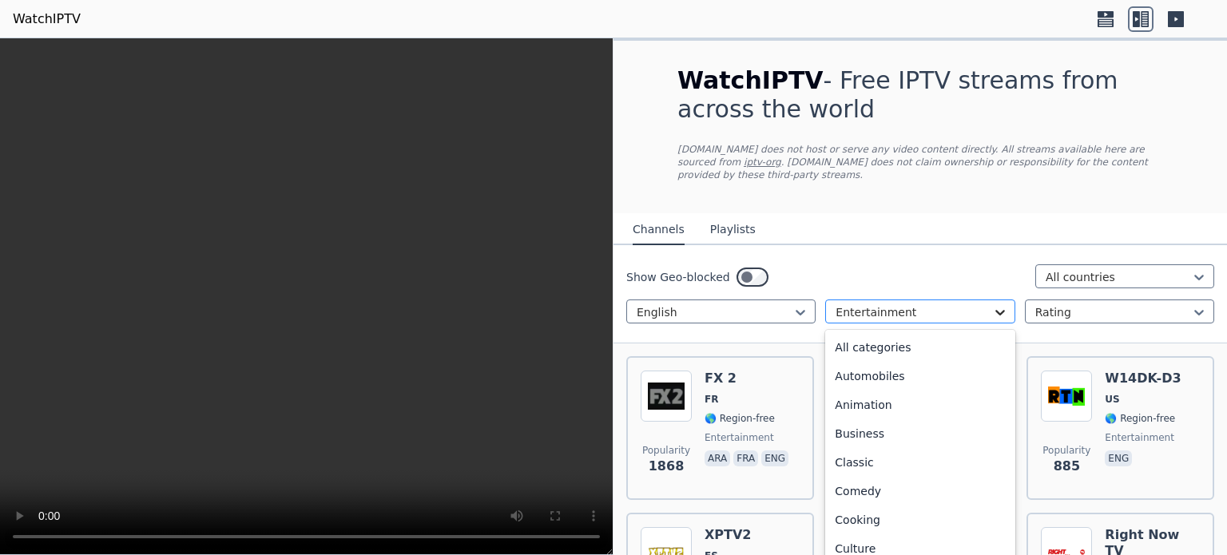
click at [995, 310] on icon at bounding box center [1000, 313] width 10 height 6
click at [923, 360] on div "Relax" at bounding box center [919, 372] width 189 height 29
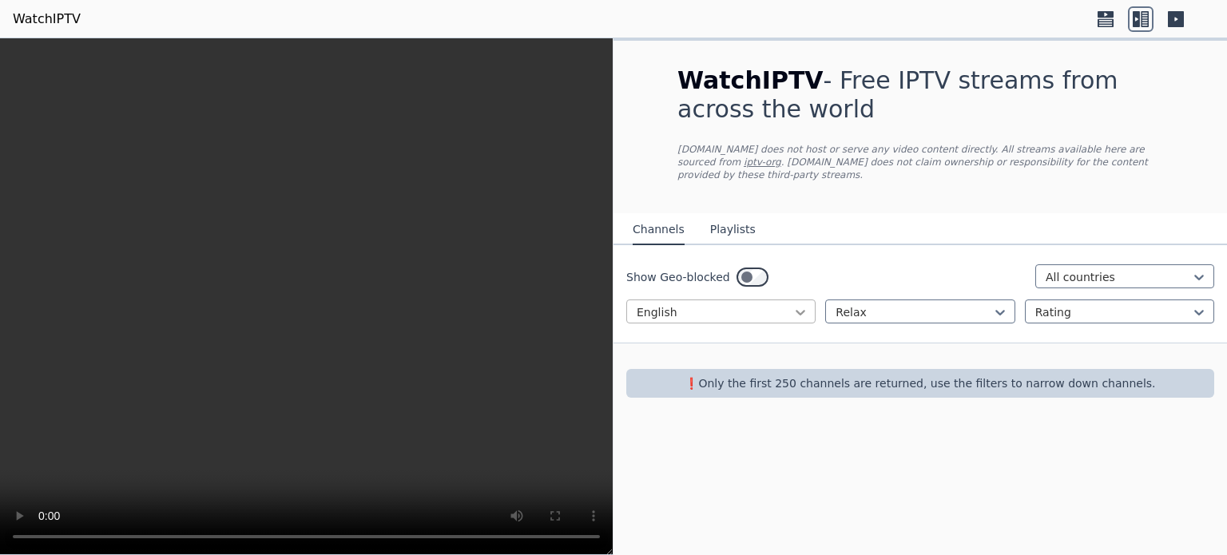
click at [802, 310] on icon at bounding box center [801, 313] width 10 height 6
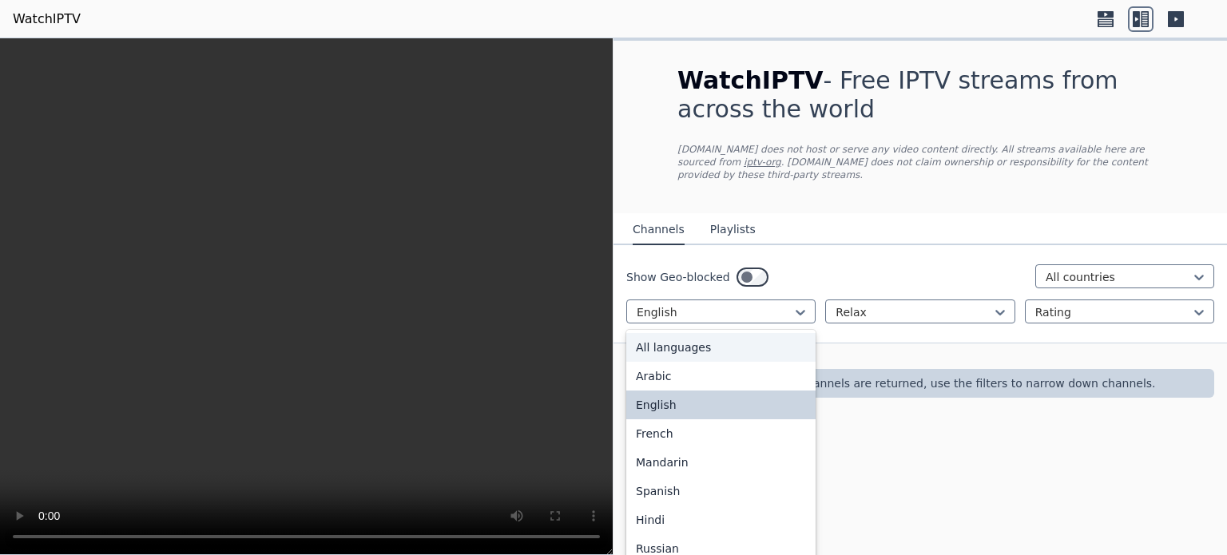
click at [768, 333] on div "All languages" at bounding box center [720, 347] width 189 height 29
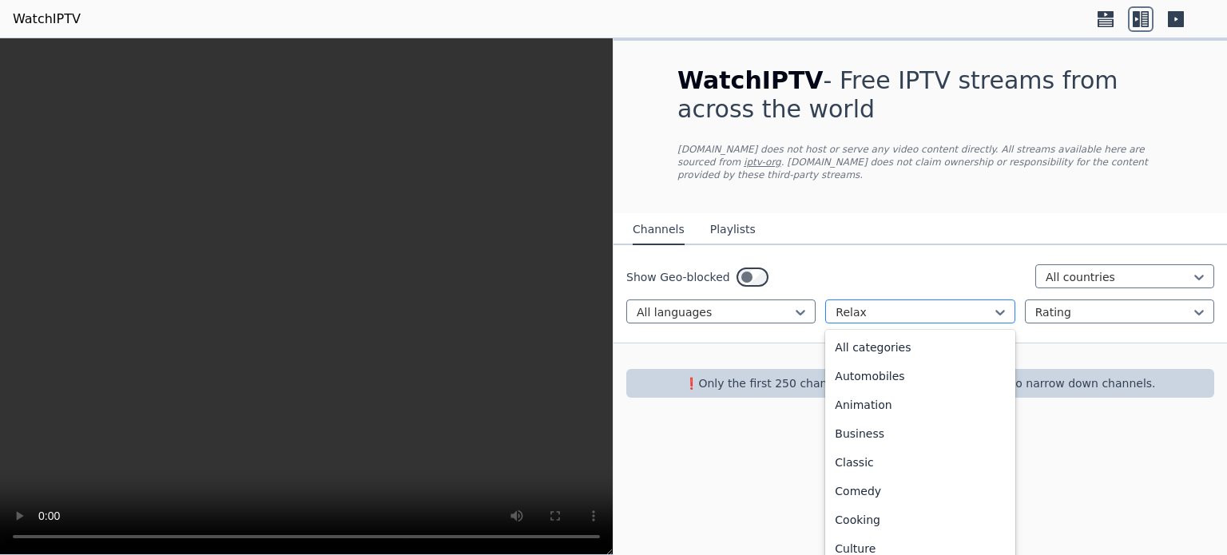
scroll to position [348, 0]
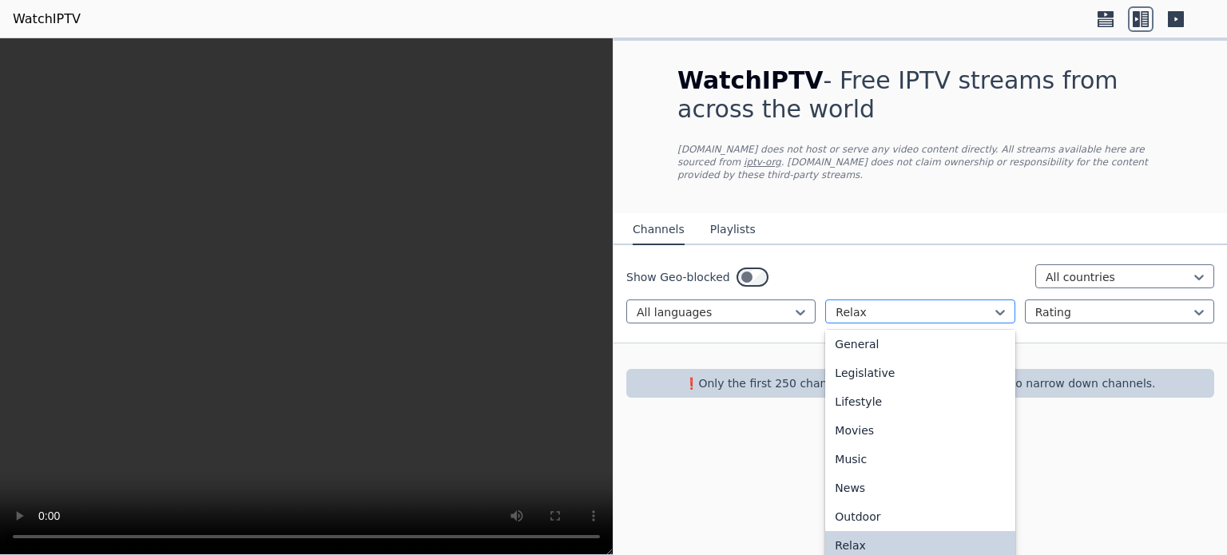
click at [1010, 299] on div "Relax" at bounding box center [919, 311] width 189 height 24
click at [969, 387] on div "Lifestyle" at bounding box center [919, 401] width 189 height 29
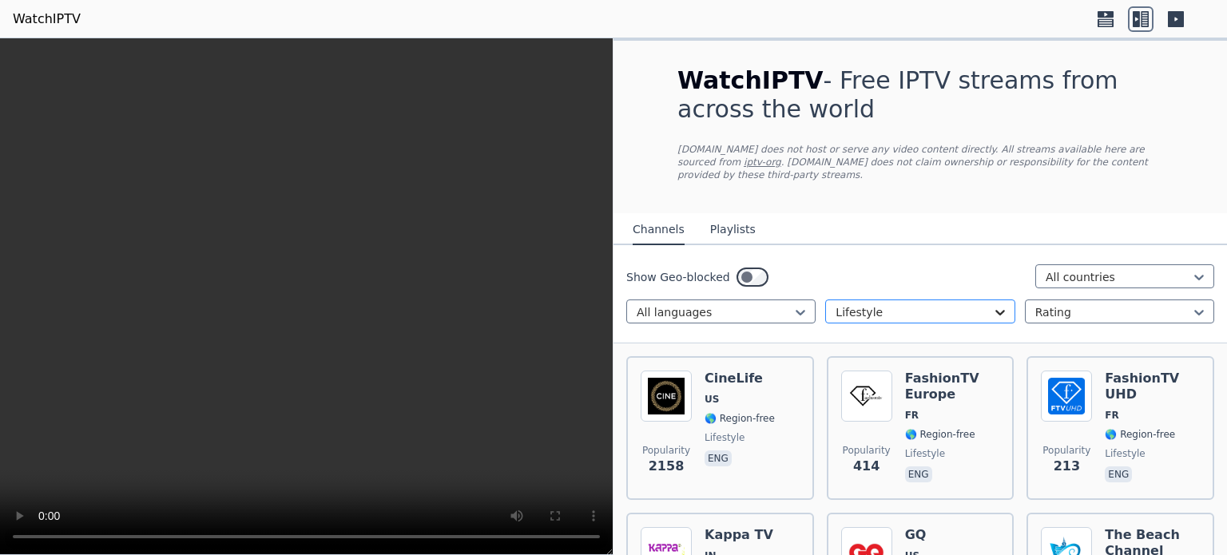
click at [992, 304] on icon at bounding box center [1000, 312] width 16 height 16
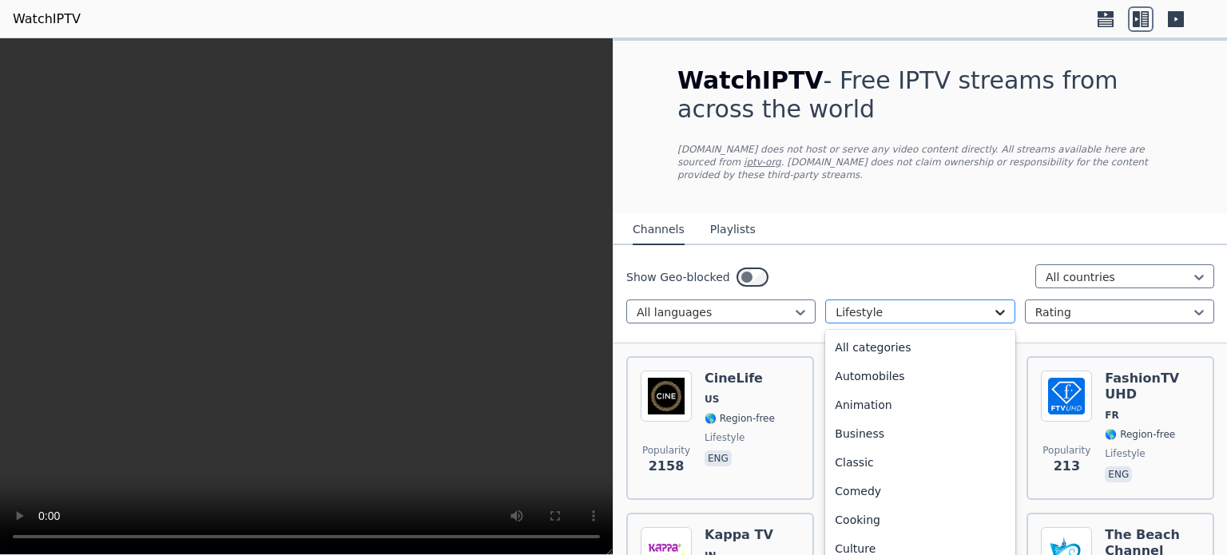
scroll to position [204, 0]
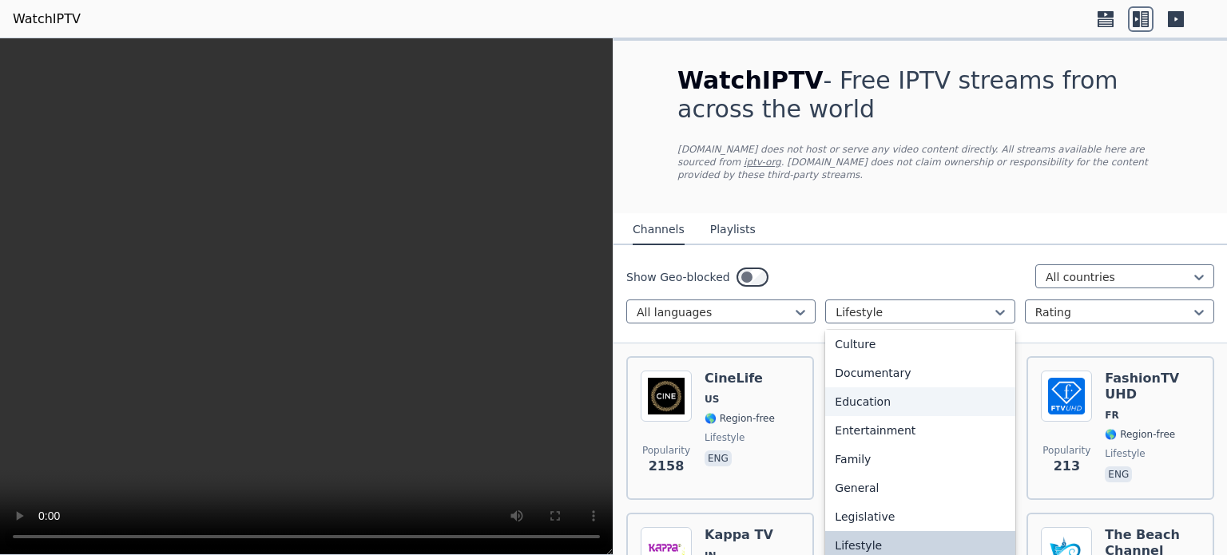
click at [926, 390] on div "Education" at bounding box center [919, 401] width 189 height 29
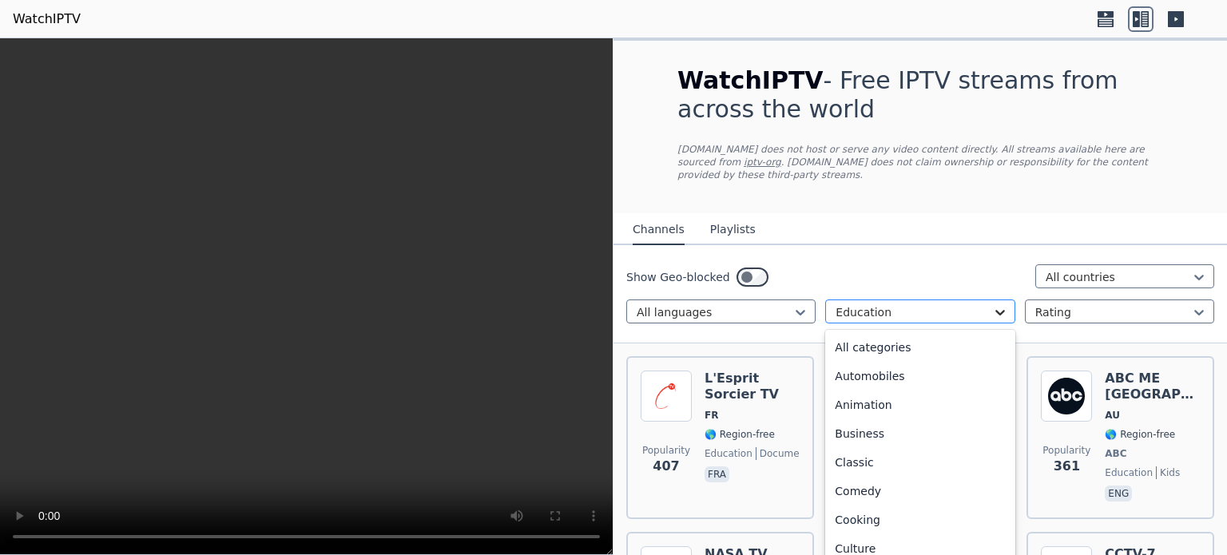
click at [995, 310] on icon at bounding box center [1000, 313] width 10 height 6
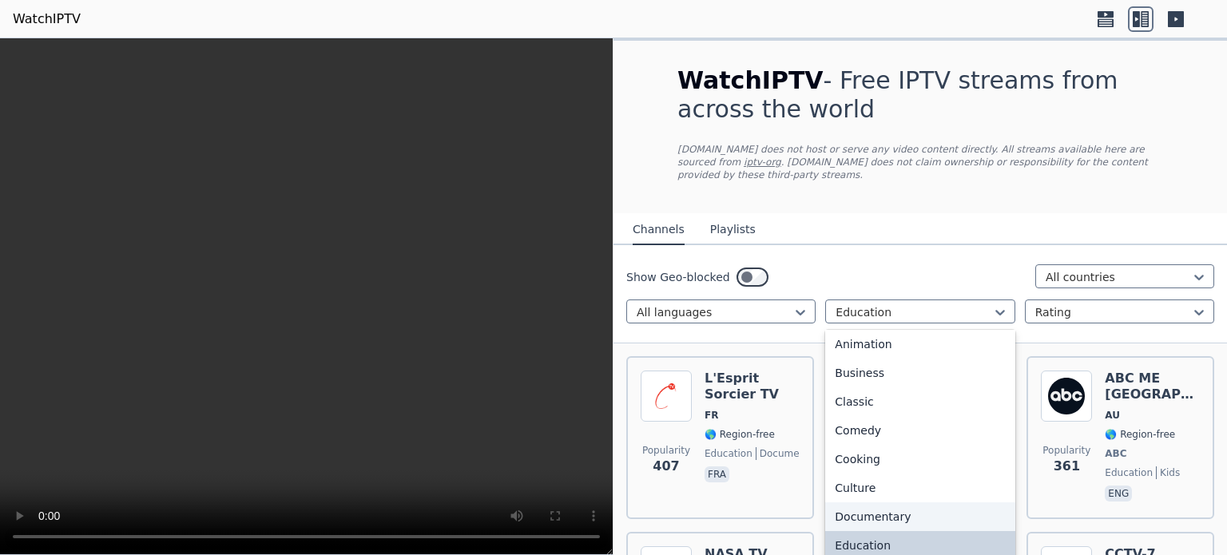
click at [892, 504] on div "Documentary" at bounding box center [919, 516] width 189 height 29
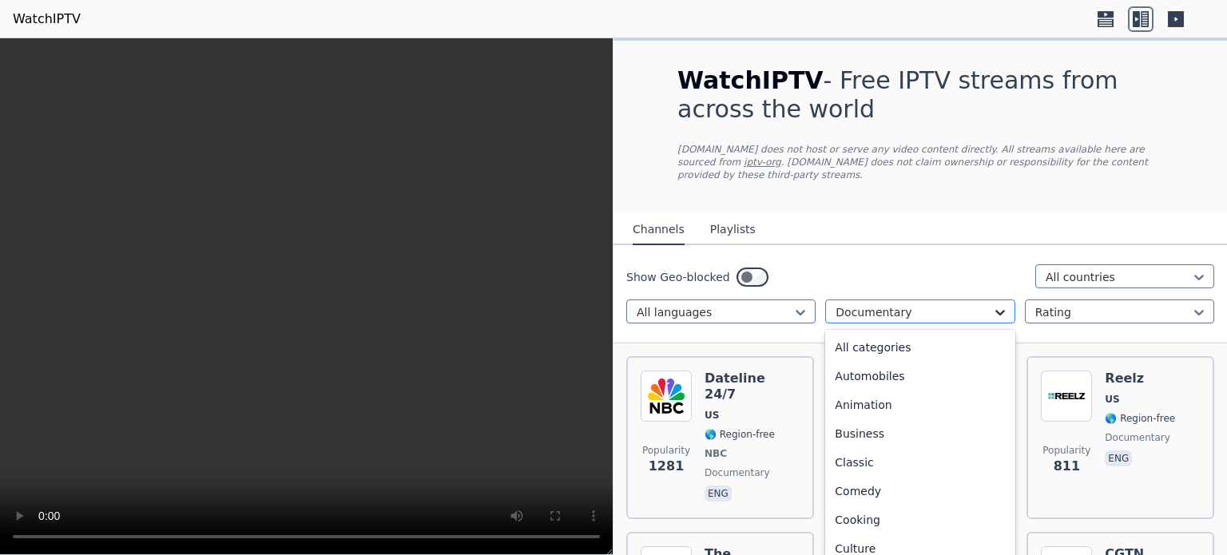
click at [995, 310] on icon at bounding box center [1000, 313] width 10 height 6
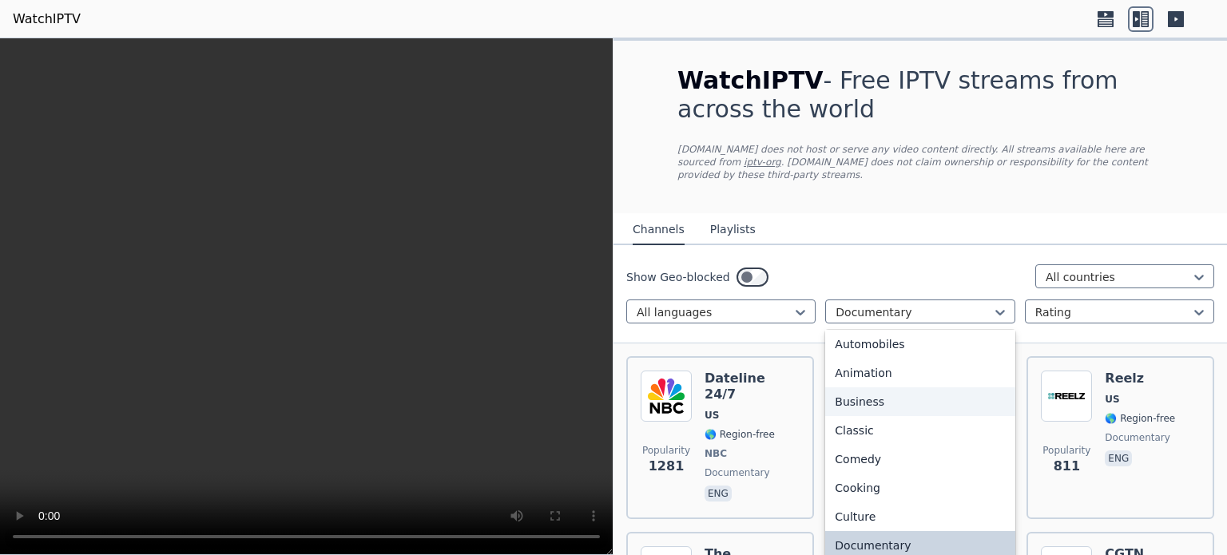
click at [914, 396] on div "Business" at bounding box center [919, 401] width 189 height 29
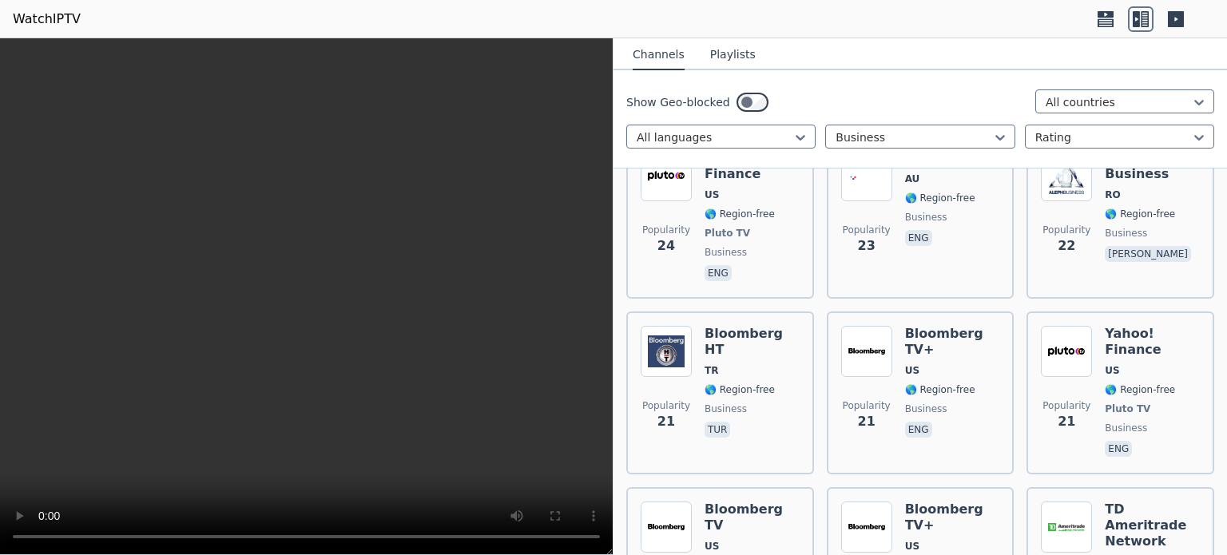
scroll to position [2339, 0]
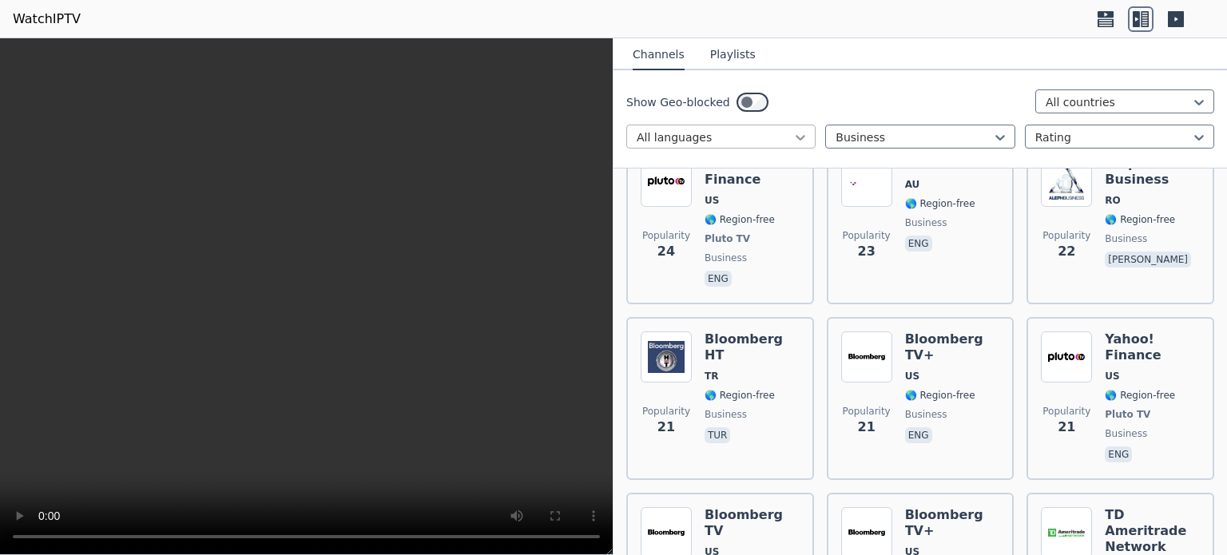
click at [796, 138] on icon at bounding box center [801, 138] width 10 height 6
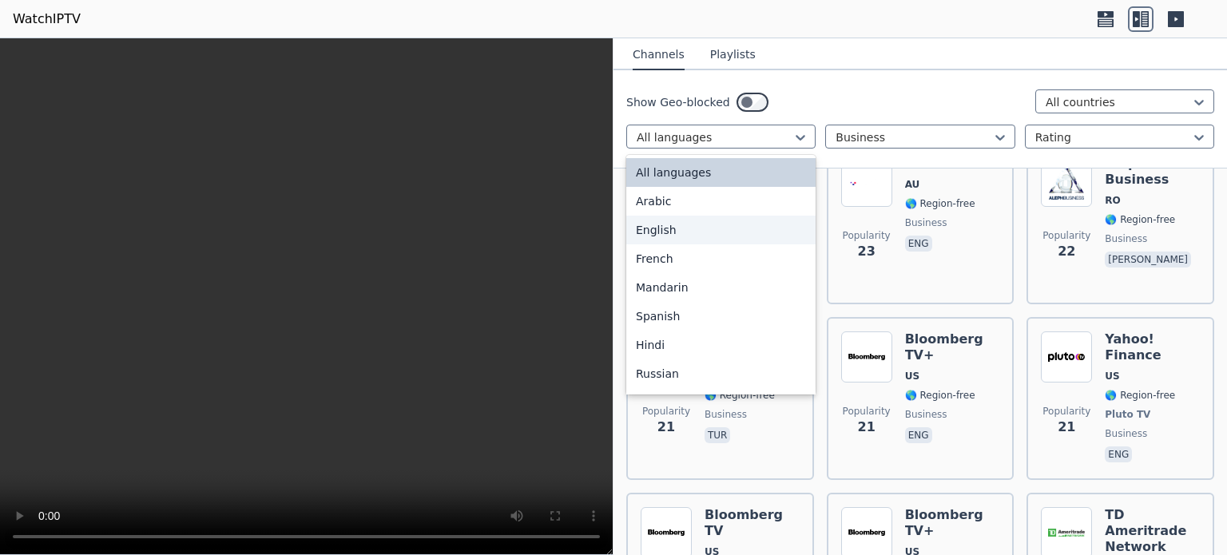
click at [751, 240] on div "English" at bounding box center [720, 230] width 189 height 29
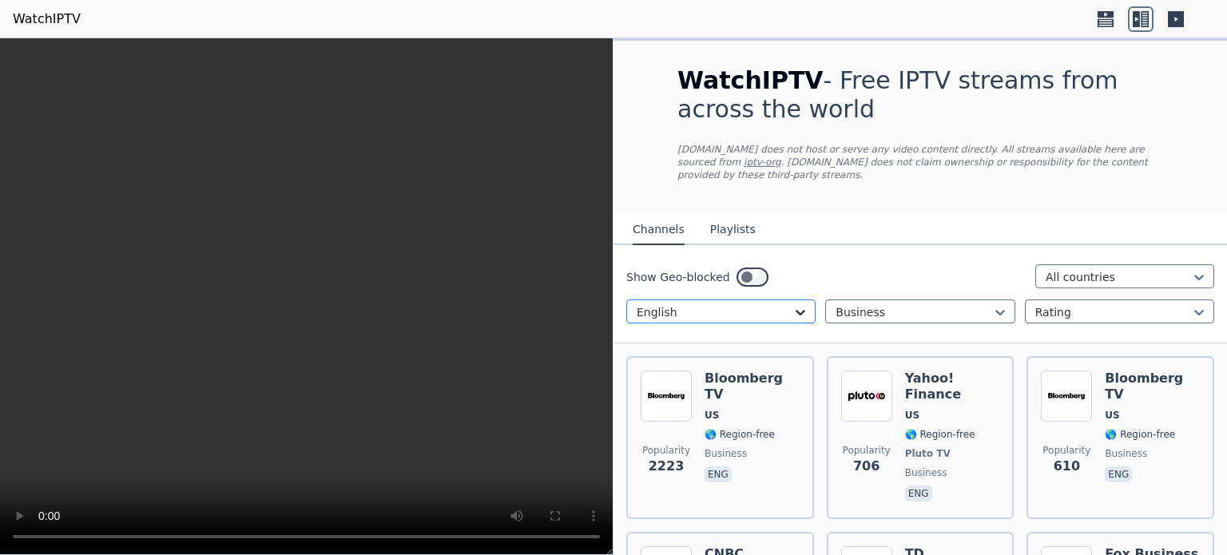
click at [799, 304] on icon at bounding box center [800, 312] width 16 height 16
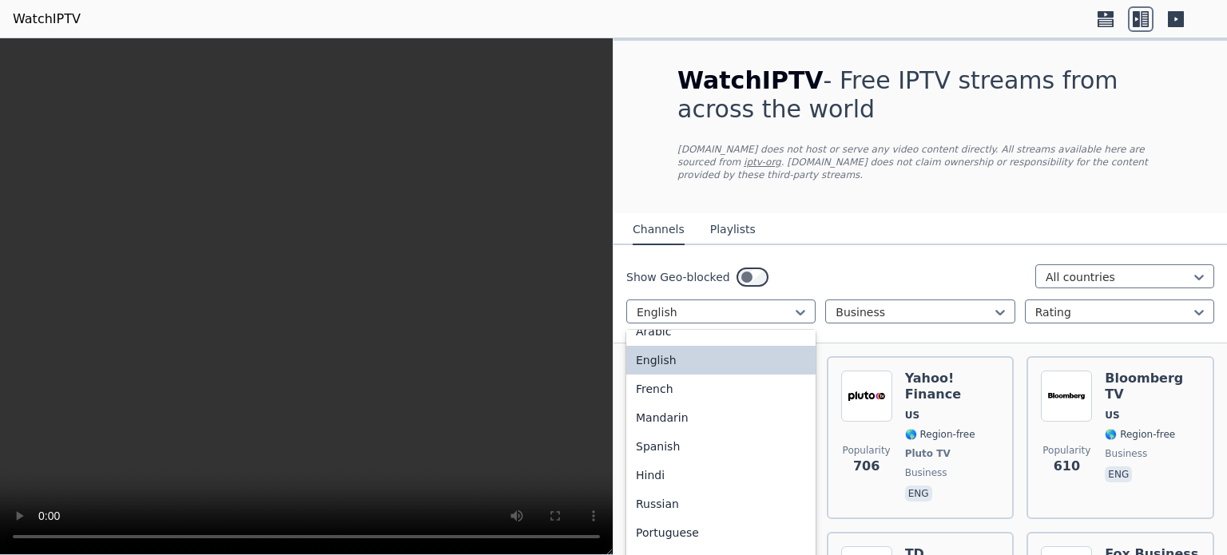
scroll to position [53, 0]
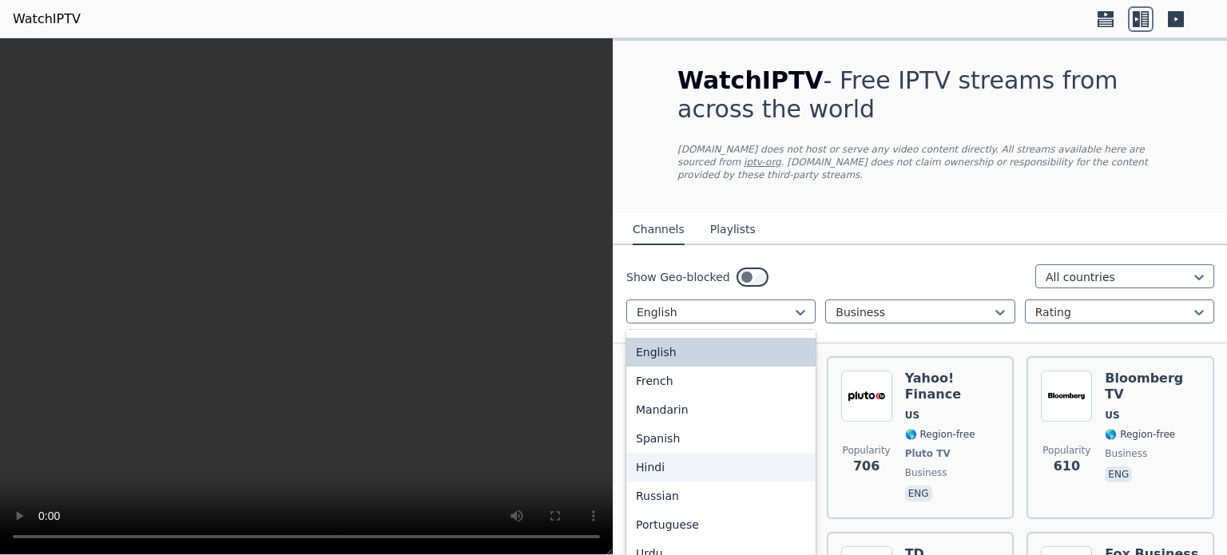
click at [714, 455] on div "Hindi" at bounding box center [720, 467] width 189 height 29
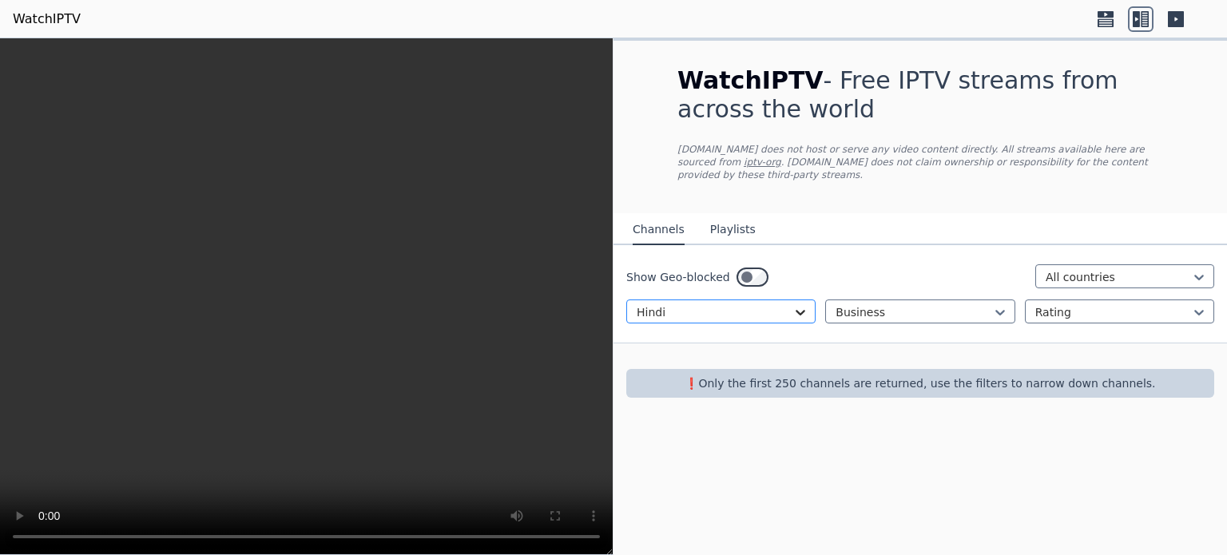
click at [803, 304] on icon at bounding box center [800, 312] width 16 height 16
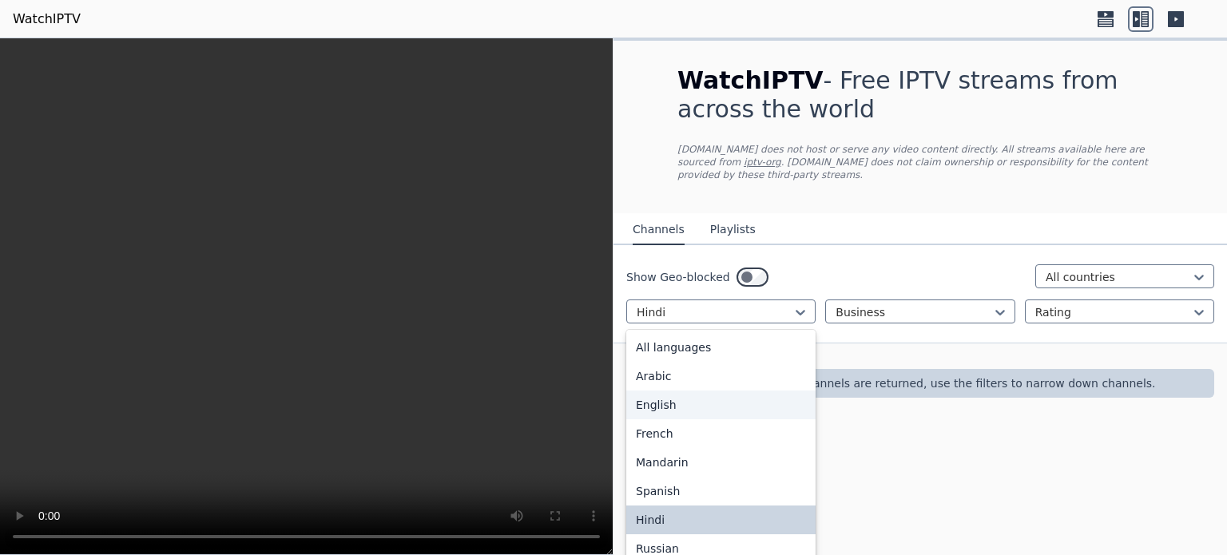
click at [745, 390] on div "English" at bounding box center [720, 404] width 189 height 29
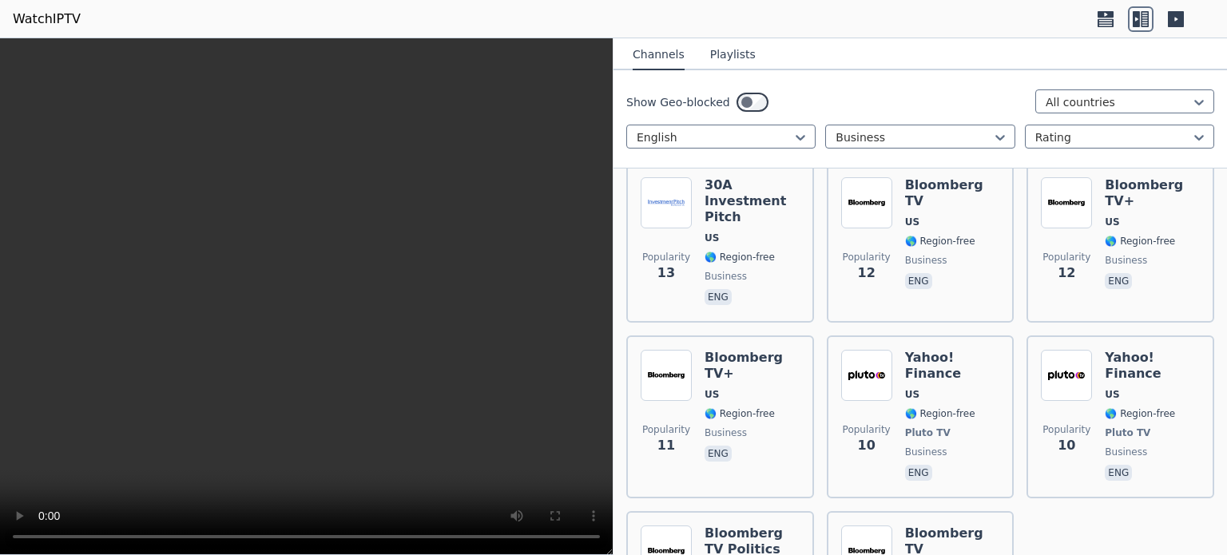
scroll to position [2019, 0]
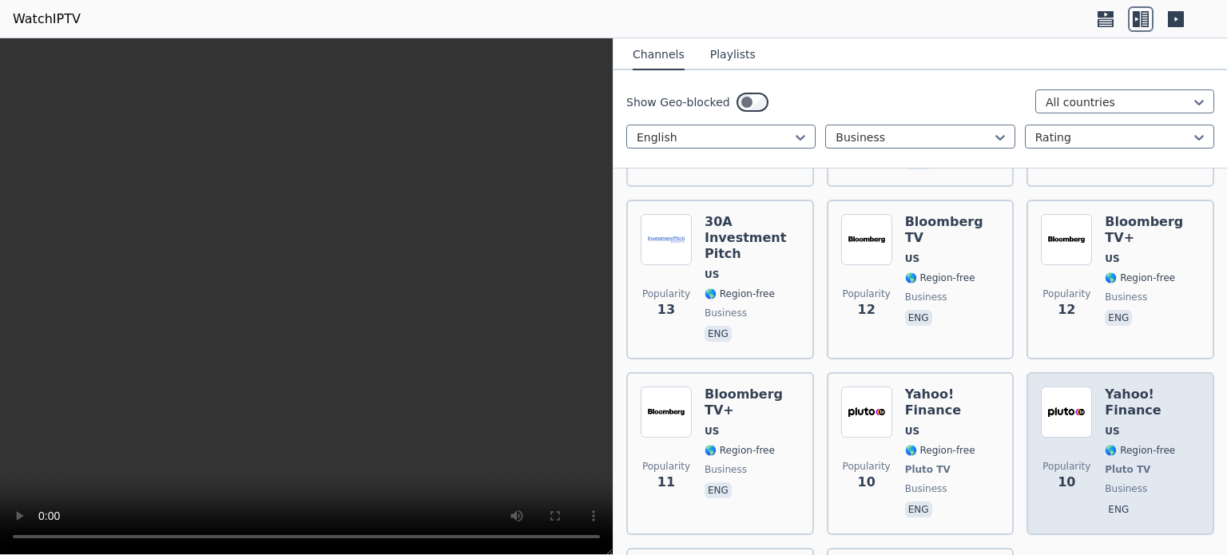
click at [1132, 463] on span "Pluto TV" at bounding box center [1127, 469] width 46 height 13
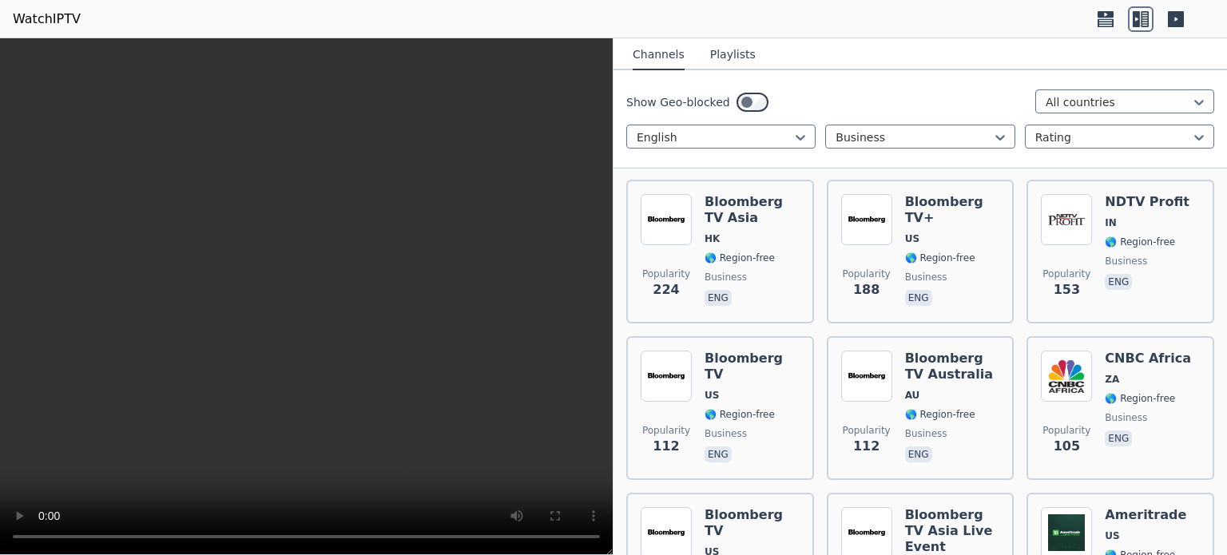
scroll to position [505, 0]
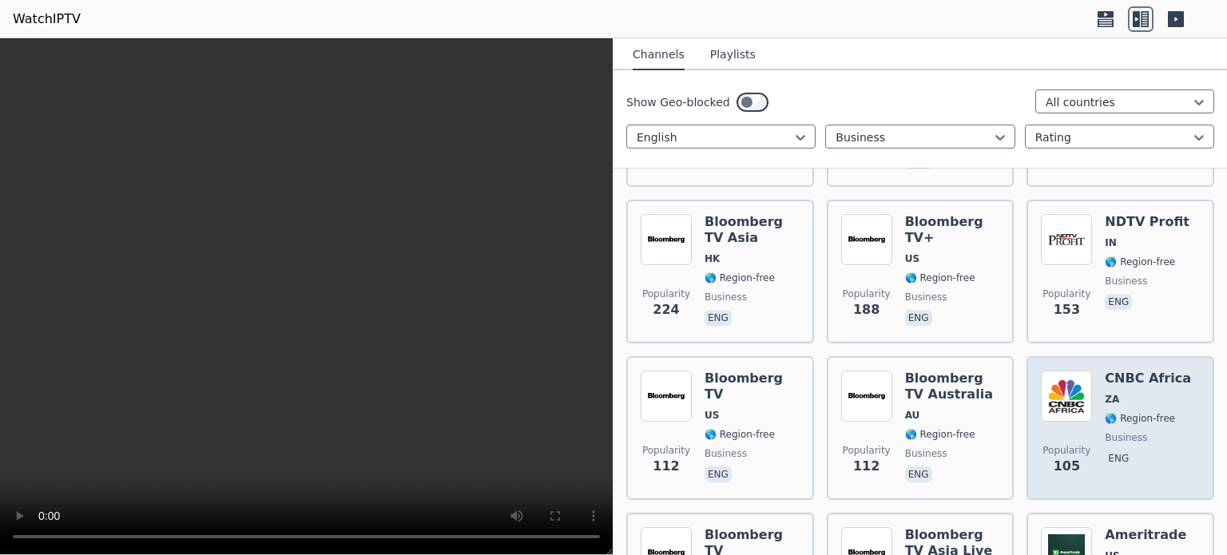
click at [1117, 371] on h6 "CNBC Africa" at bounding box center [1147, 379] width 86 height 16
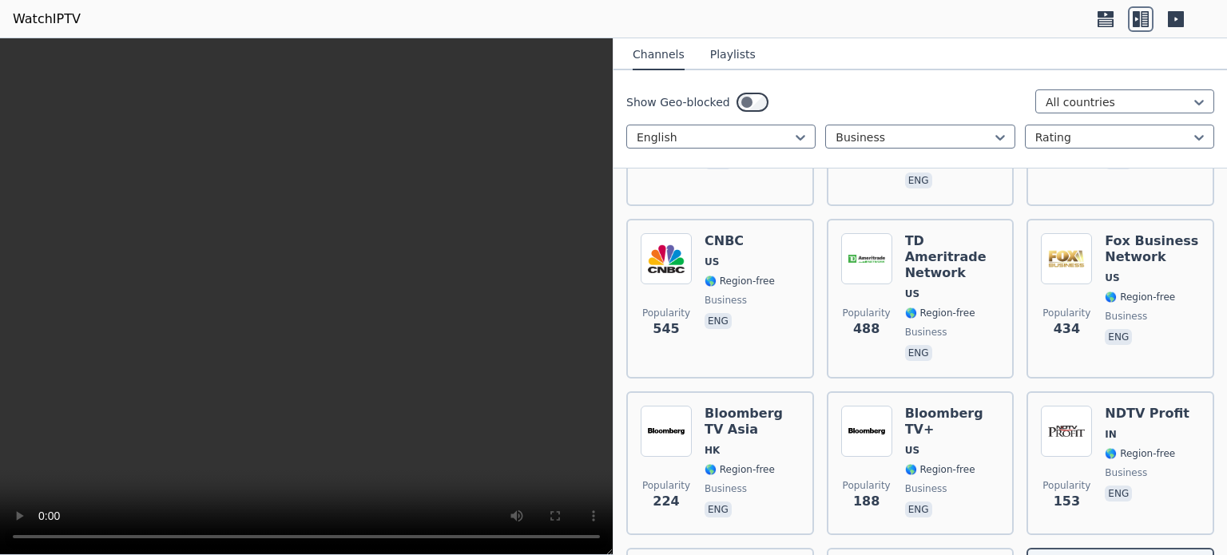
scroll to position [323, 0]
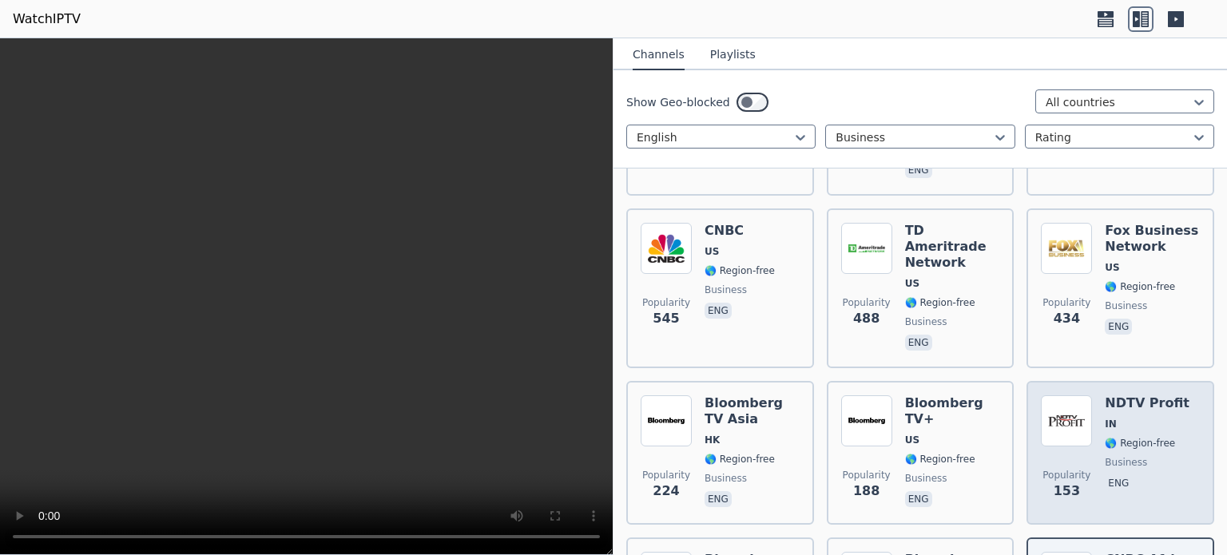
click at [1109, 475] on p "eng" at bounding box center [1117, 483] width 27 height 16
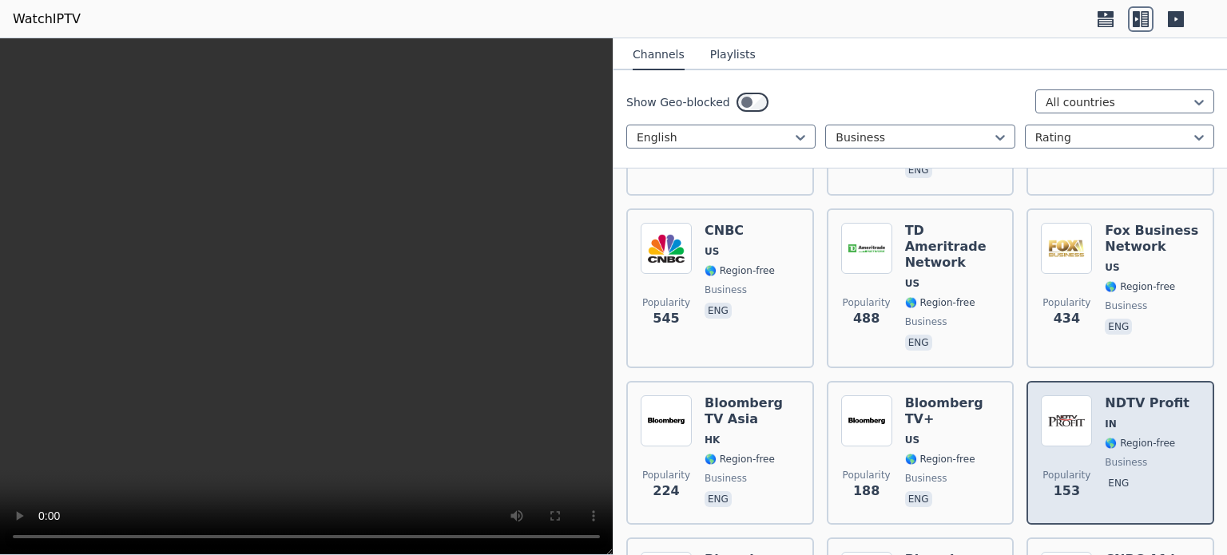
click at [1080, 395] on img at bounding box center [1065, 420] width 51 height 51
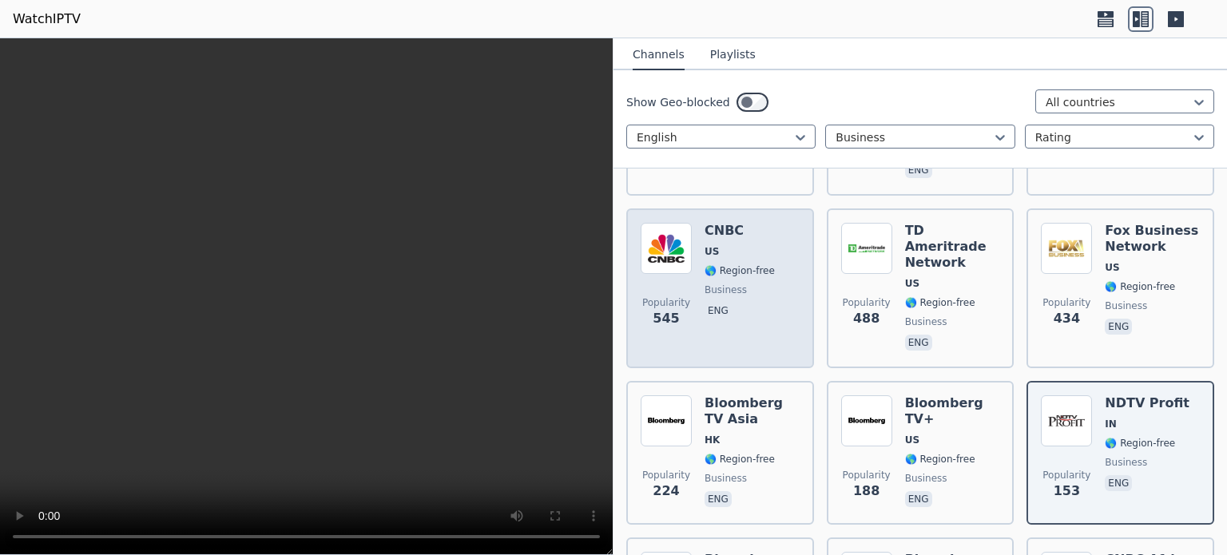
click at [728, 264] on span "🌎 Region-free" at bounding box center [739, 270] width 70 height 13
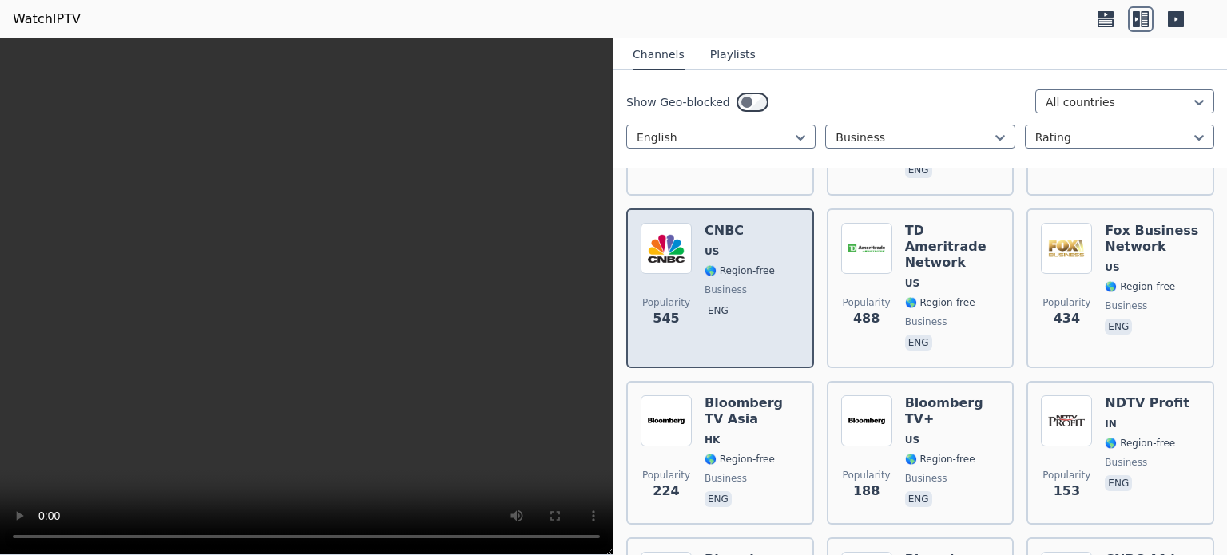
click at [734, 245] on span "US" at bounding box center [739, 251] width 70 height 13
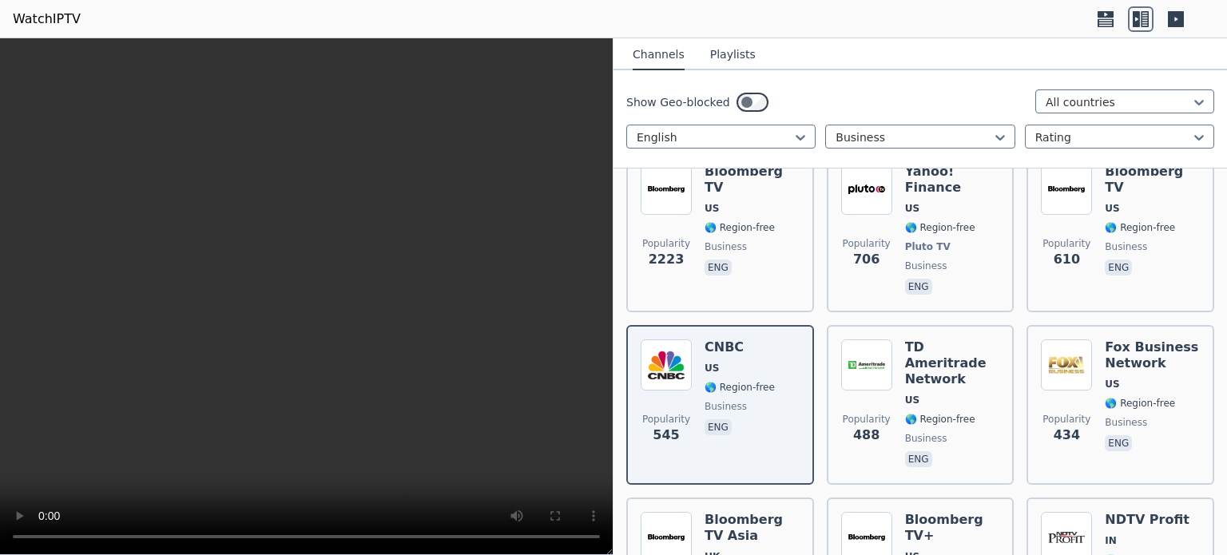
scroll to position [172, 0]
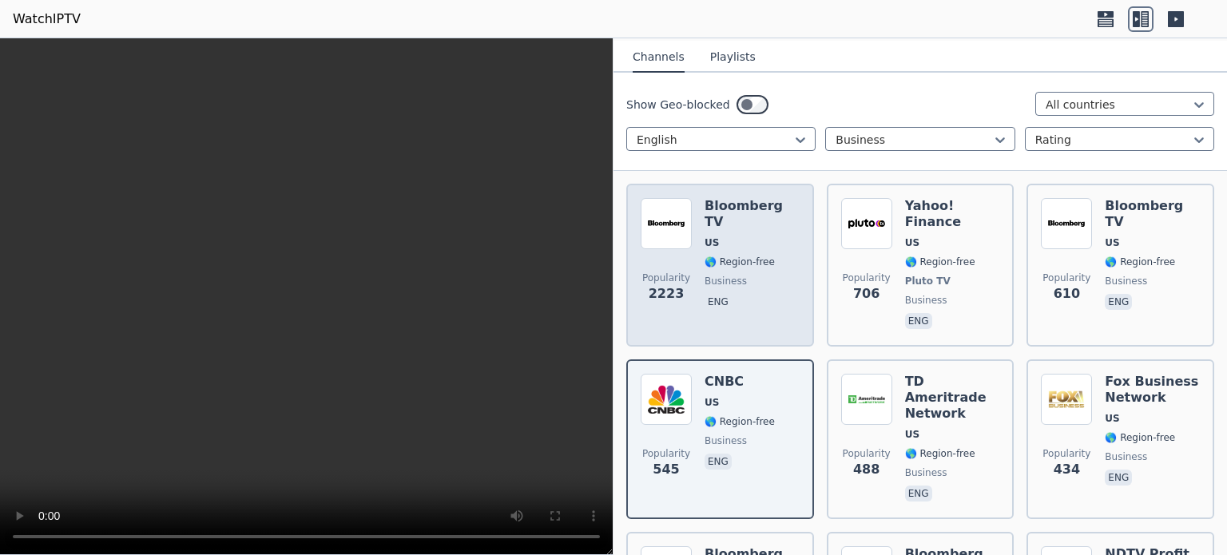
click at [747, 275] on span "business" at bounding box center [751, 281] width 95 height 13
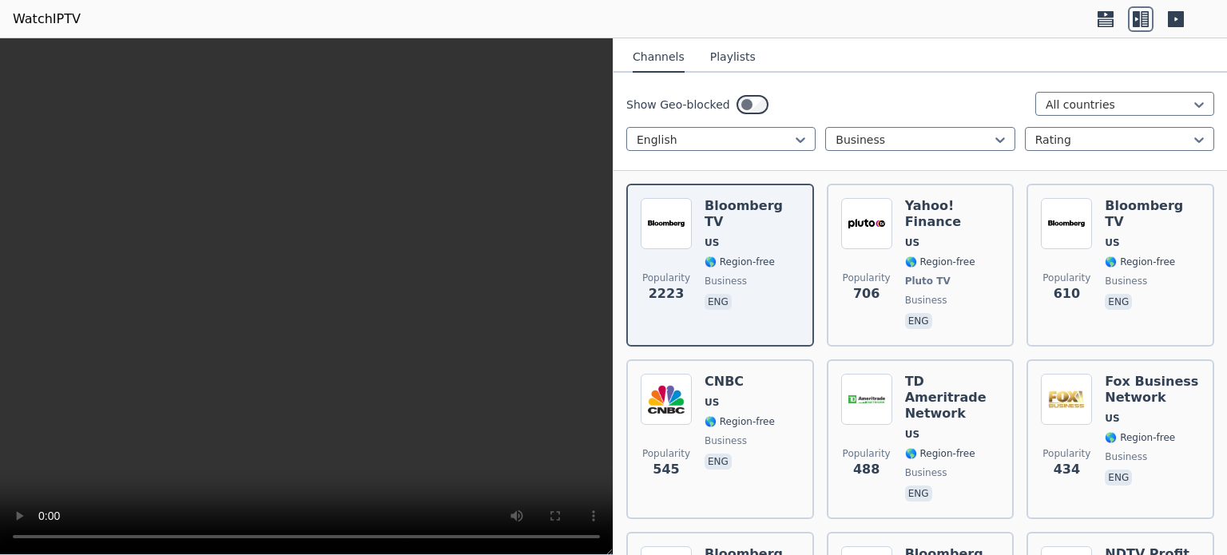
click at [1177, 18] on icon at bounding box center [1175, 19] width 16 height 16
